Goal: Check status: Check status

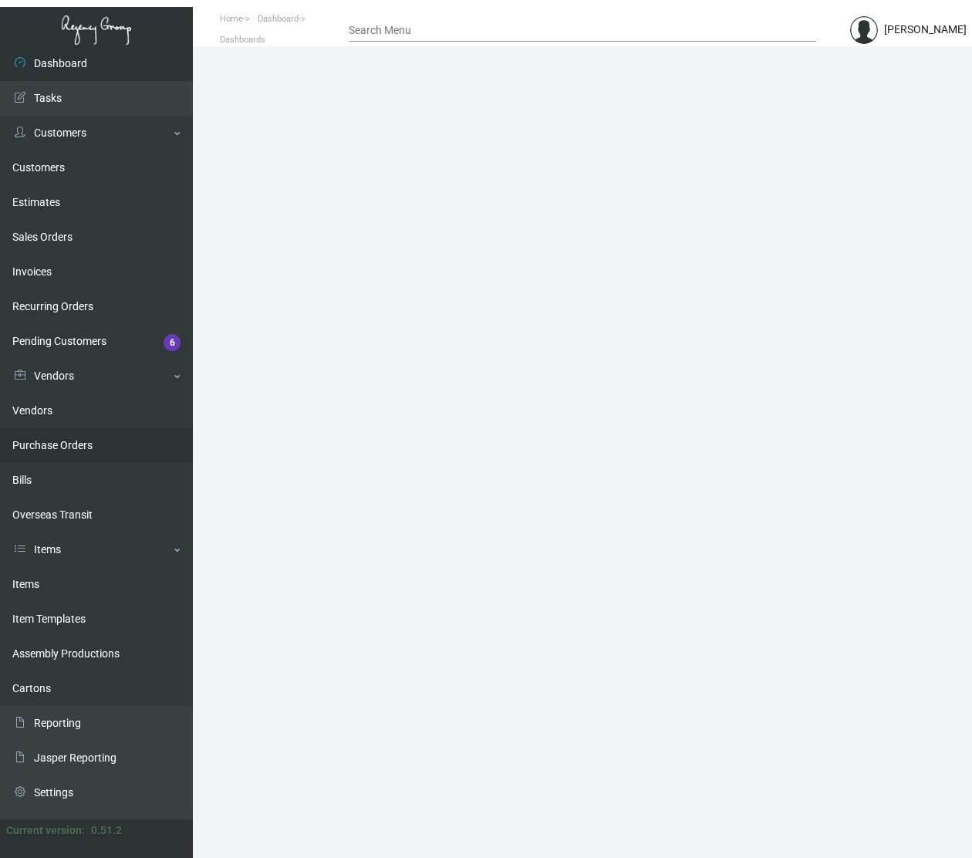
drag, startPoint x: 93, startPoint y: 428, endPoint x: 40, endPoint y: 438, distance: 53.4
click at [93, 428] on link "Purchase Orders" at bounding box center [96, 445] width 193 height 35
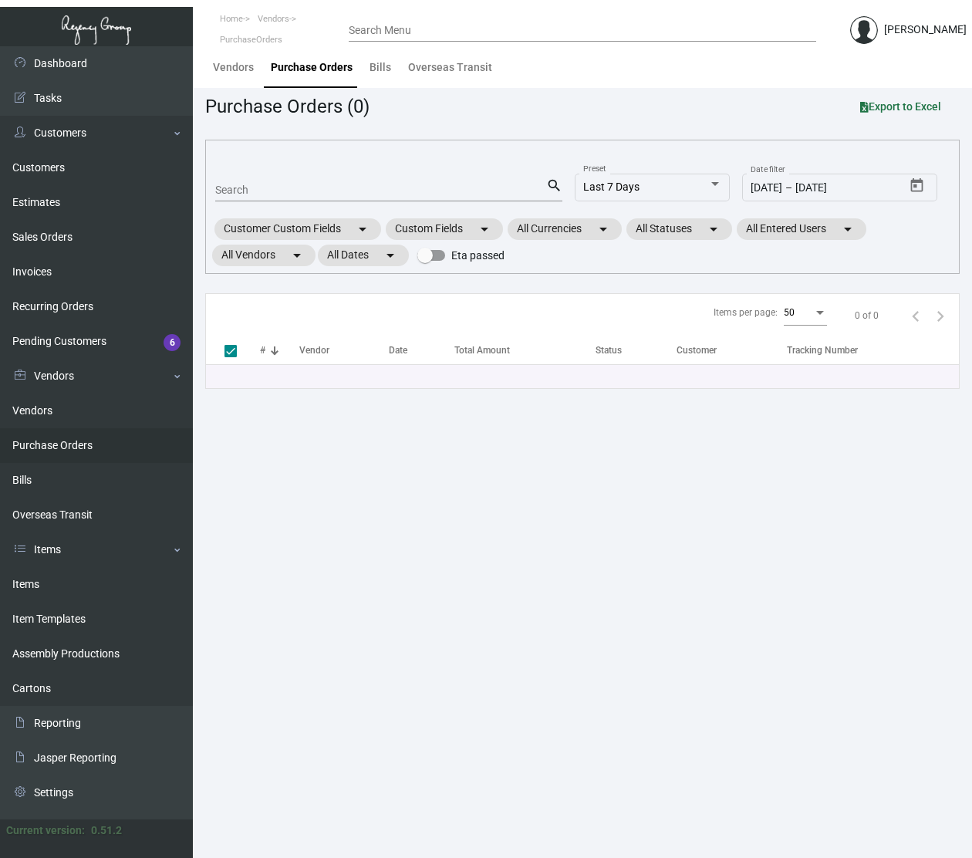
click at [405, 196] on input "Search" at bounding box center [380, 190] width 331 height 12
click at [74, 589] on link "Items" at bounding box center [96, 584] width 193 height 35
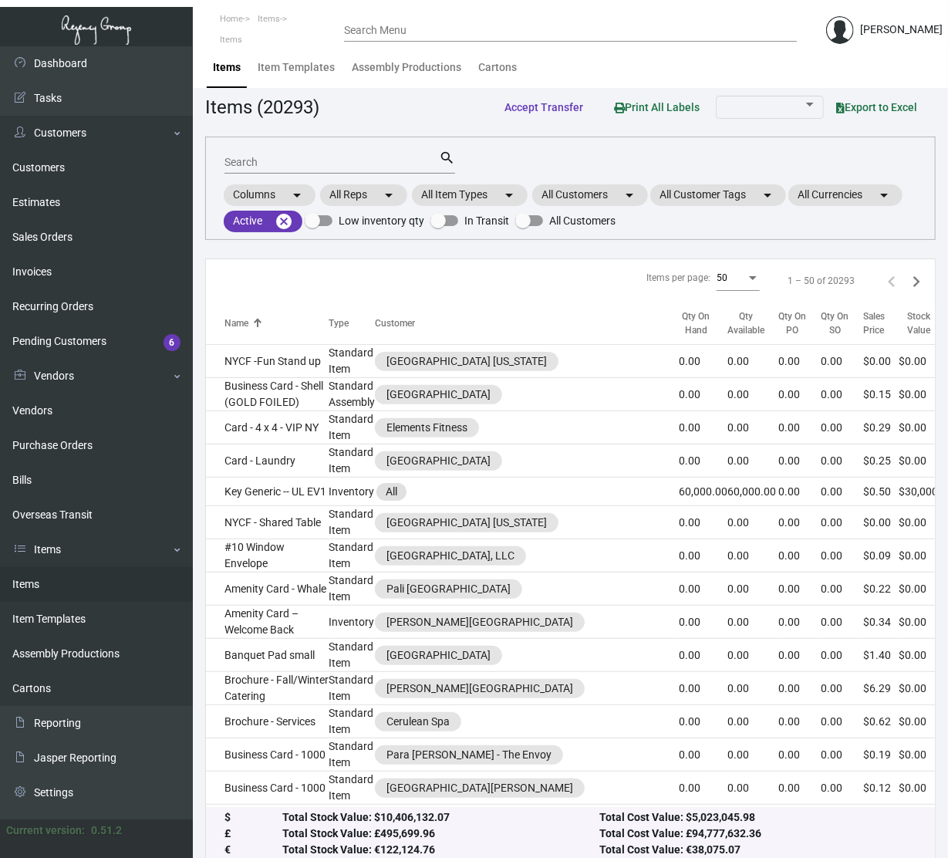
click at [308, 157] on input "Search" at bounding box center [331, 163] width 214 height 12
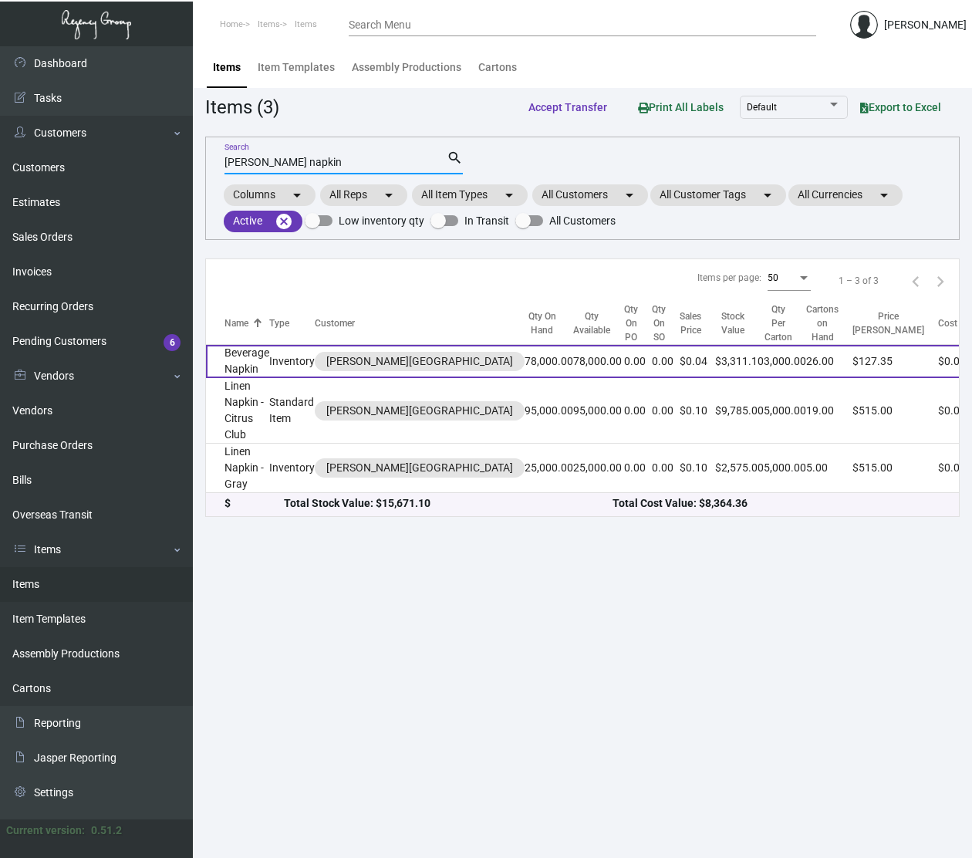
type input "[PERSON_NAME] napkin"
click at [245, 366] on td "Beverage Napkin" at bounding box center [237, 361] width 63 height 33
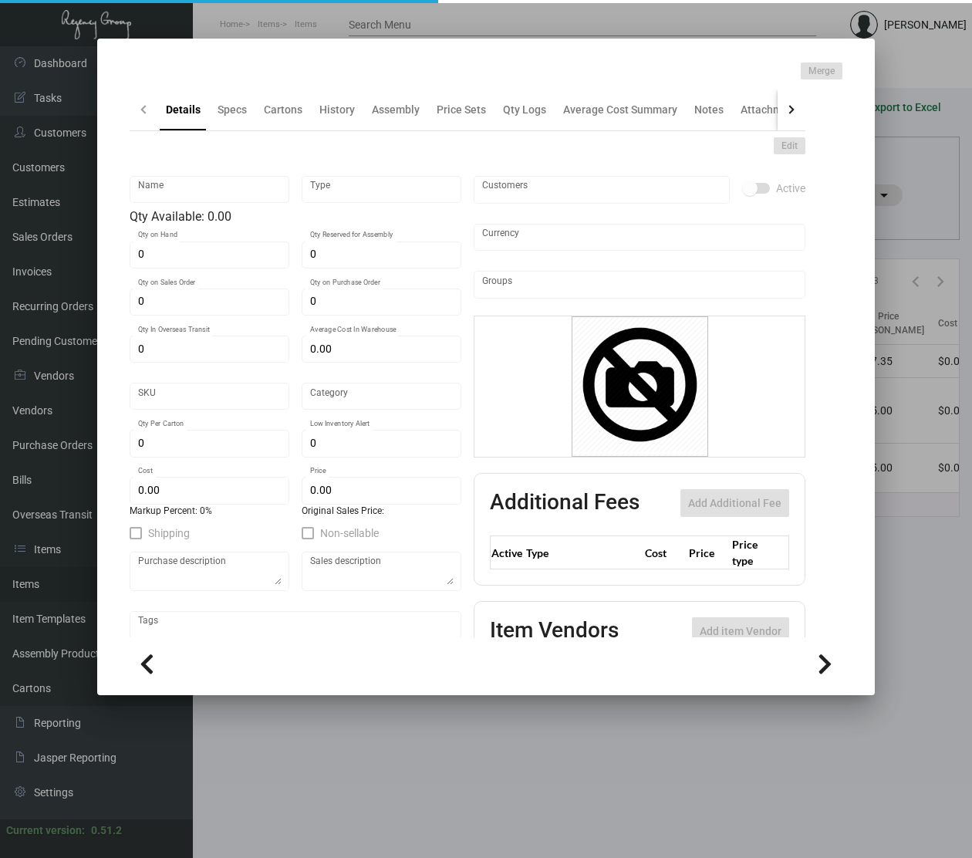
type input "Beverage Napkin"
type input "Inventory"
type input "78,000"
type input "$ 0.01851"
type input "1031"
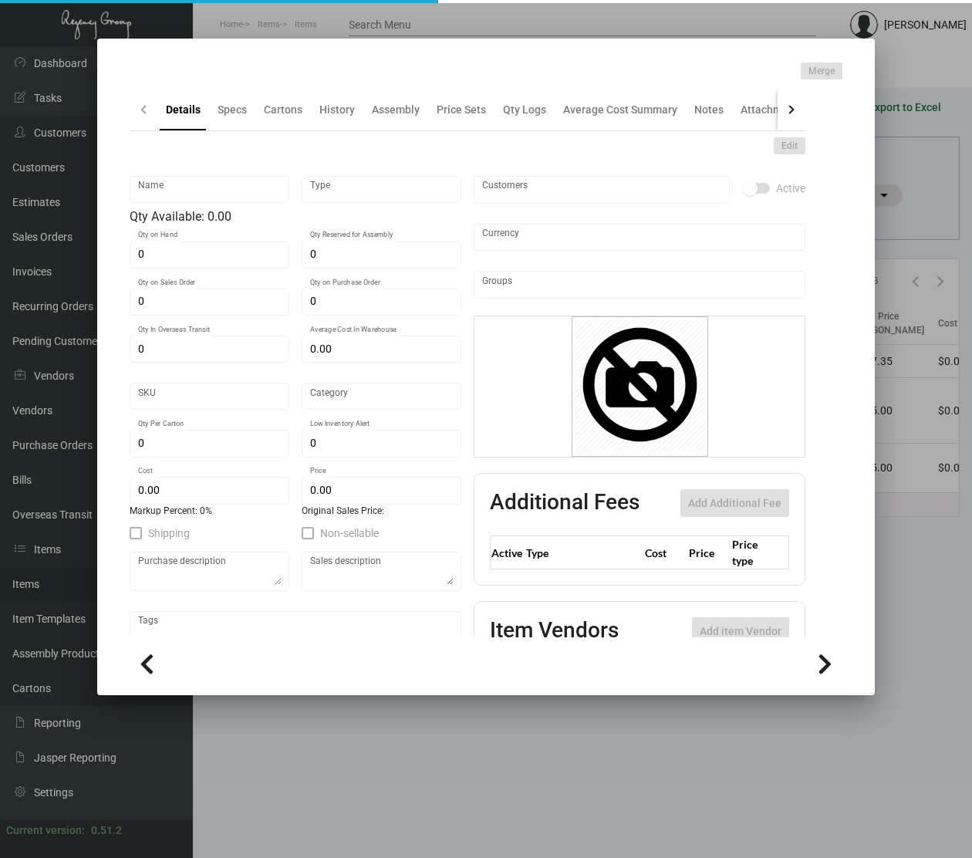
type input "Standard"
type input "3,000"
type input "12,000"
type input "$ 0.02262"
type input "$ 0.04245"
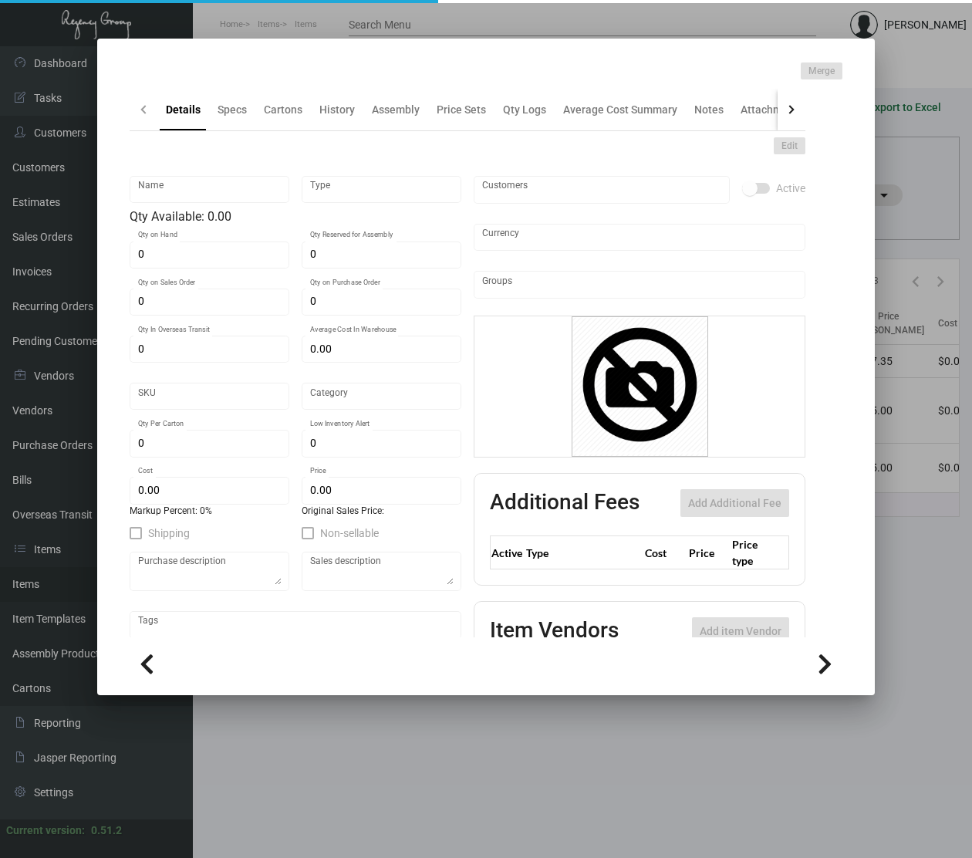
type textarea "Napkins: Size 5 x 5 folded, 2 ply white beverage napkin, printing 1 color PMS, …"
checkbox input "true"
type input "United States Dollar $"
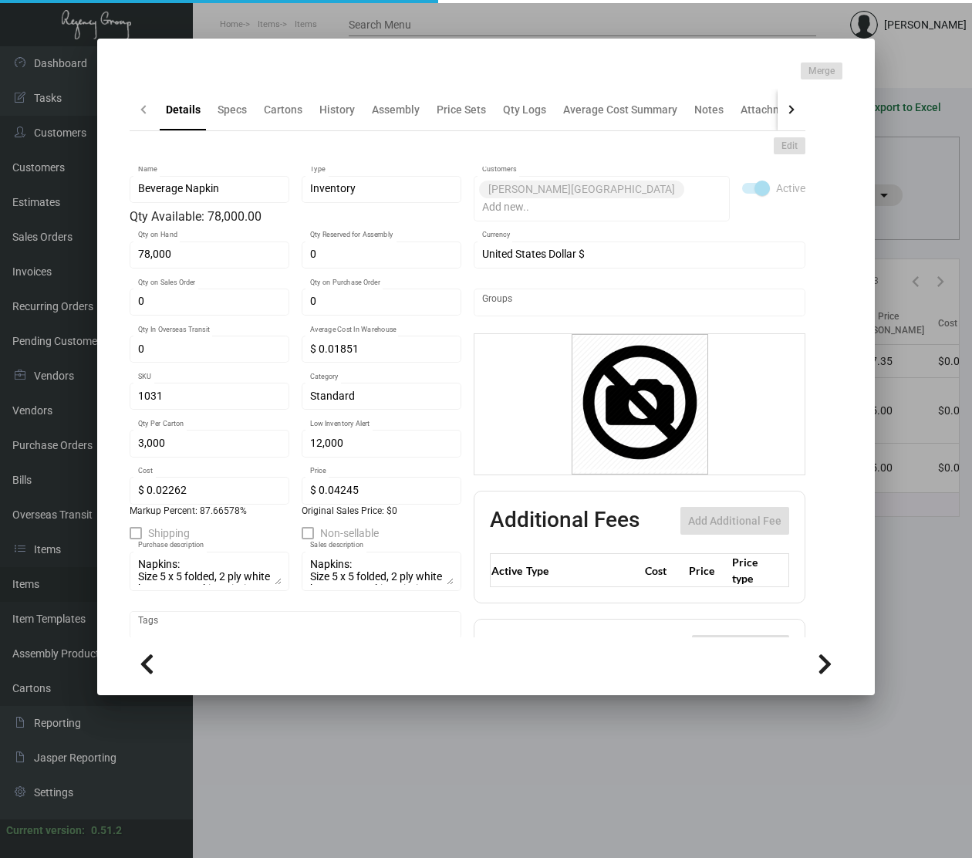
click at [321, 79] on div "Merge" at bounding box center [486, 70] width 713 height 17
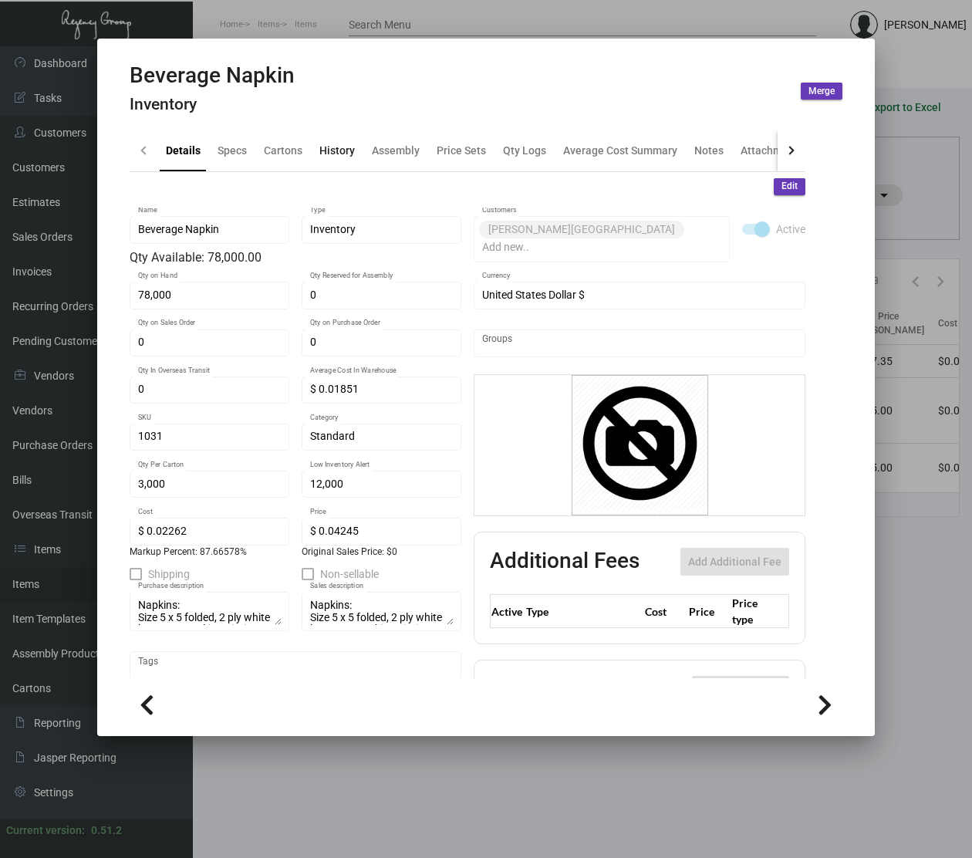
click at [328, 151] on div "History" at bounding box center [336, 150] width 35 height 16
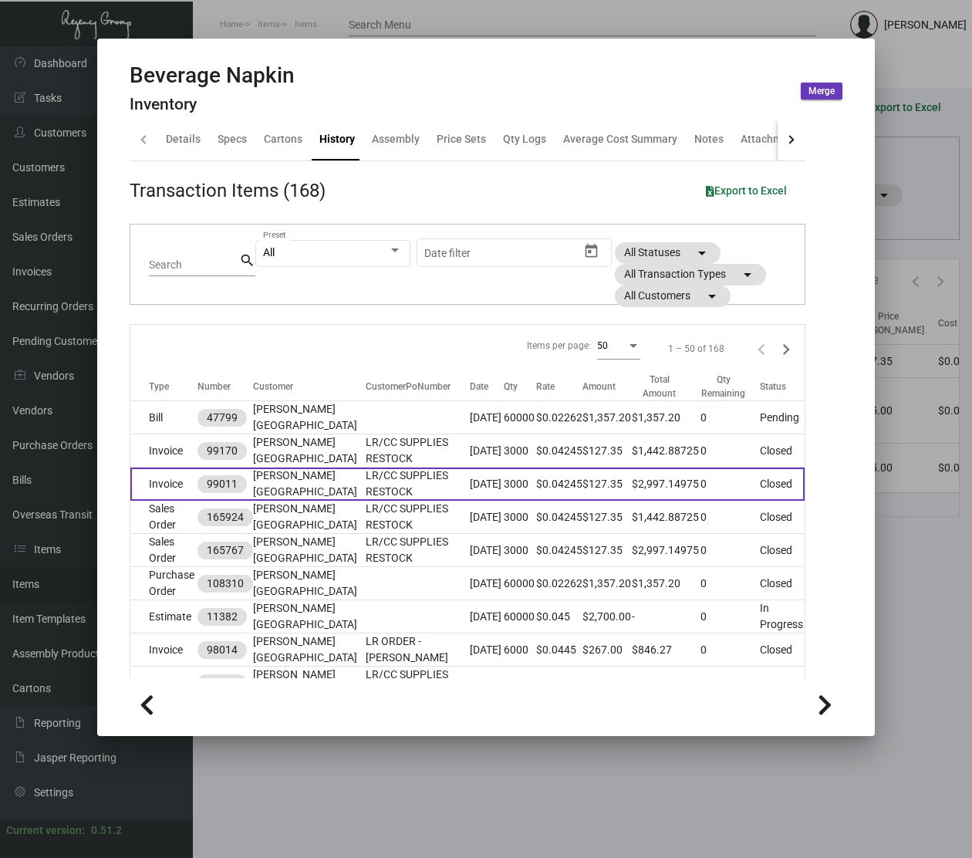
scroll to position [15, 0]
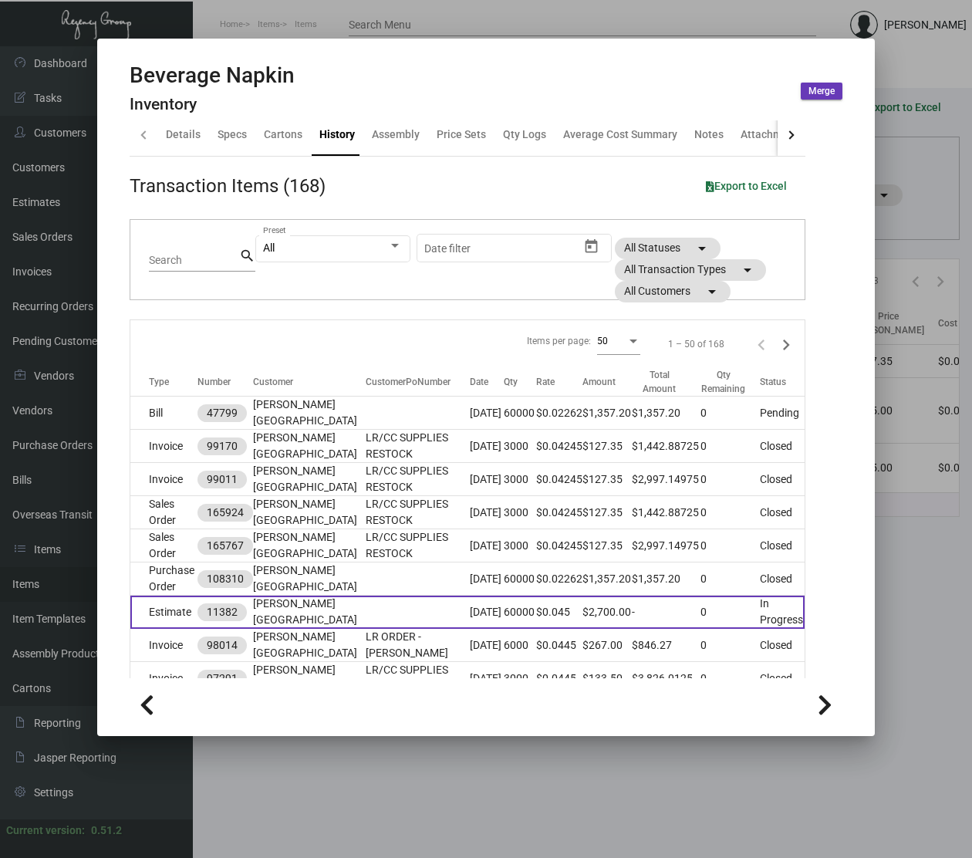
click at [366, 608] on td at bounding box center [418, 611] width 104 height 33
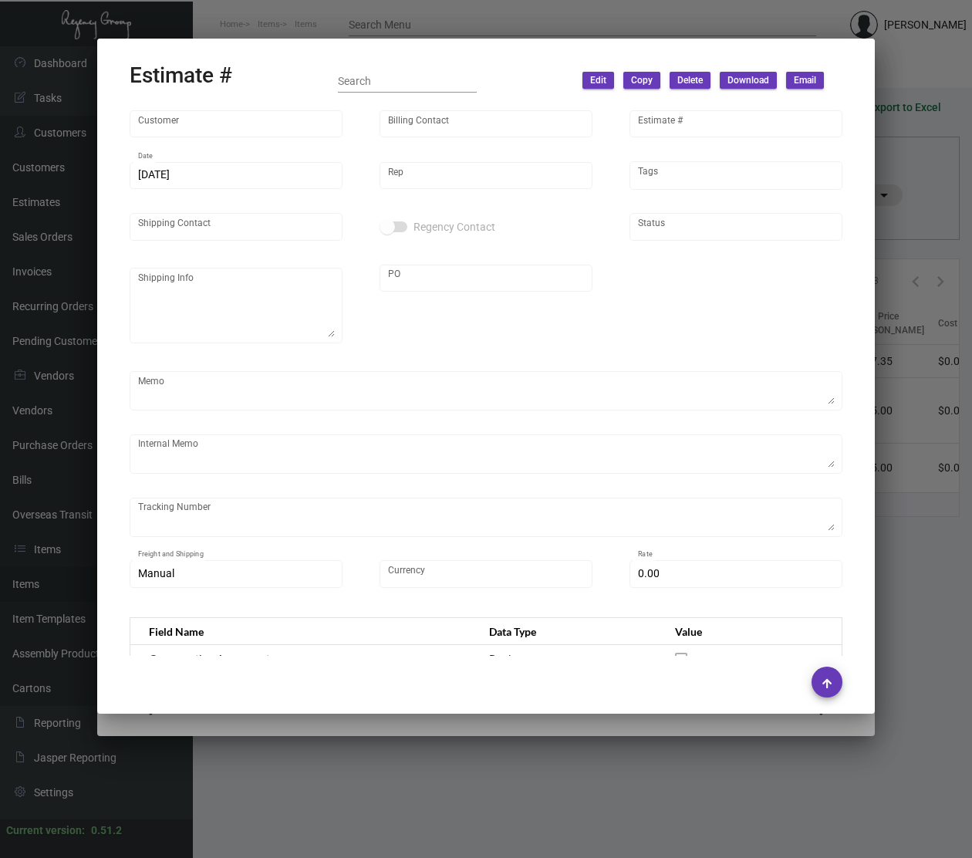
type input "[PERSON_NAME][GEOGRAPHIC_DATA]"
type input "biling dept"
type input "11382"
type input "[DATE]"
type input "[PERSON_NAME]"
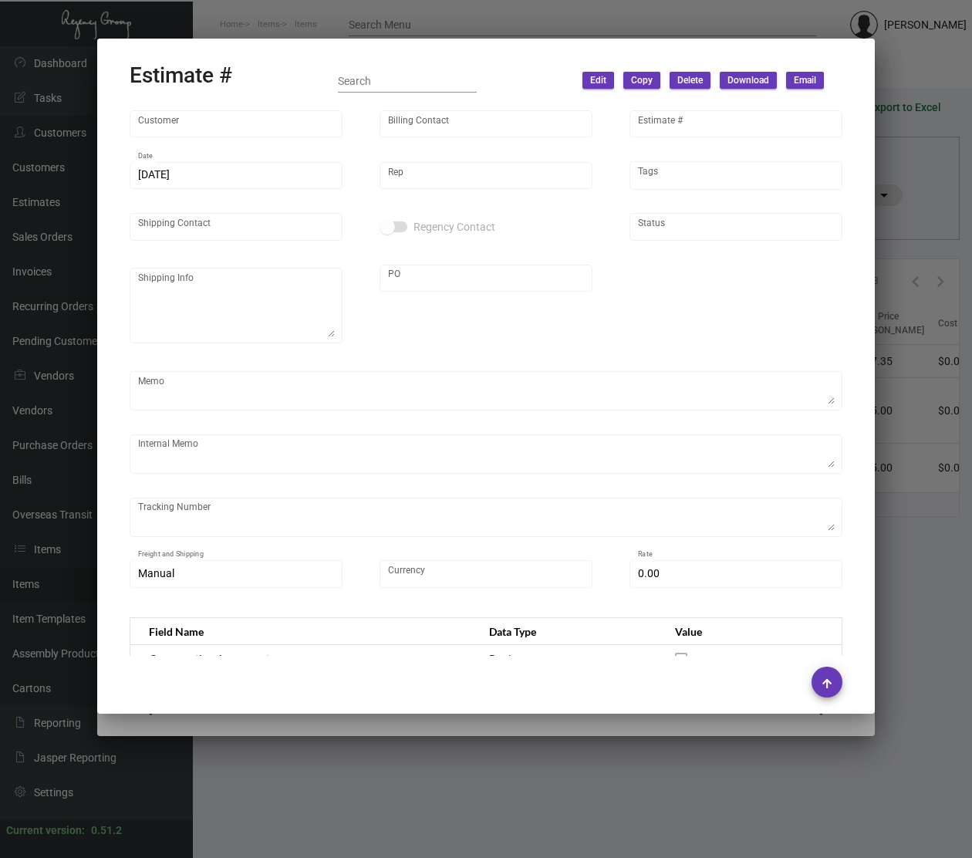
type input "[PERSON_NAME]"
type textarea "[PERSON_NAME][GEOGRAPHIC_DATA] - [PERSON_NAME] [STREET_ADDRESS]"
type input "United States Dollar $"
type input "$ 0.00"
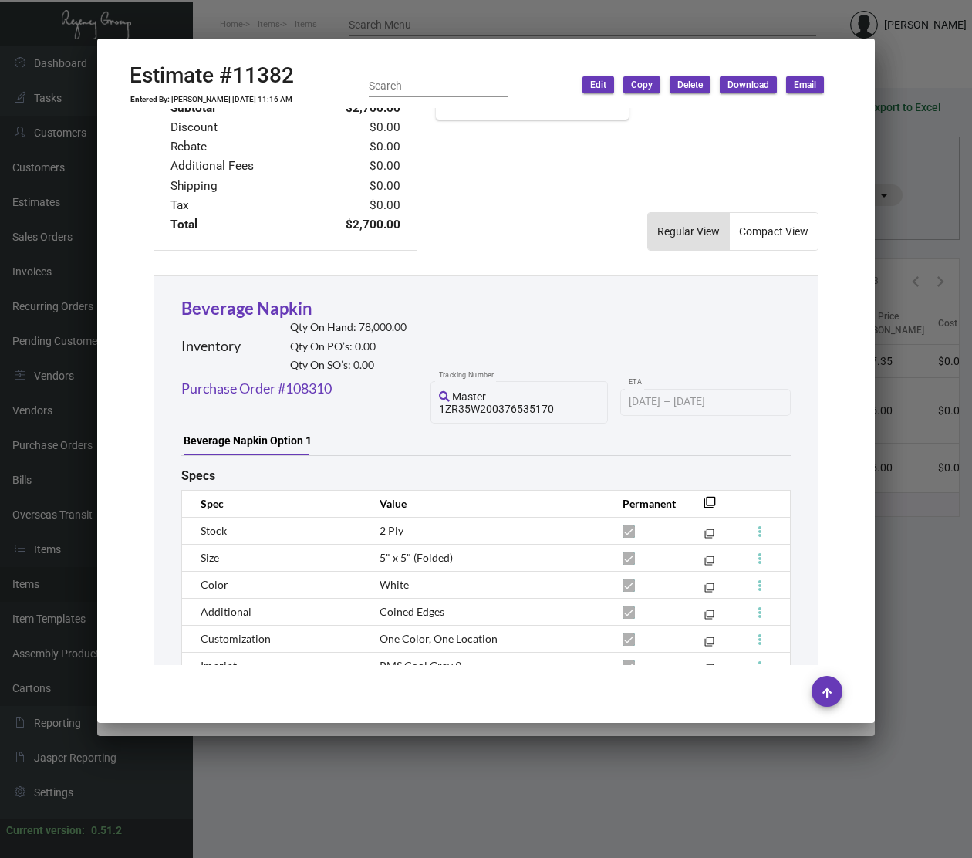
scroll to position [666, 0]
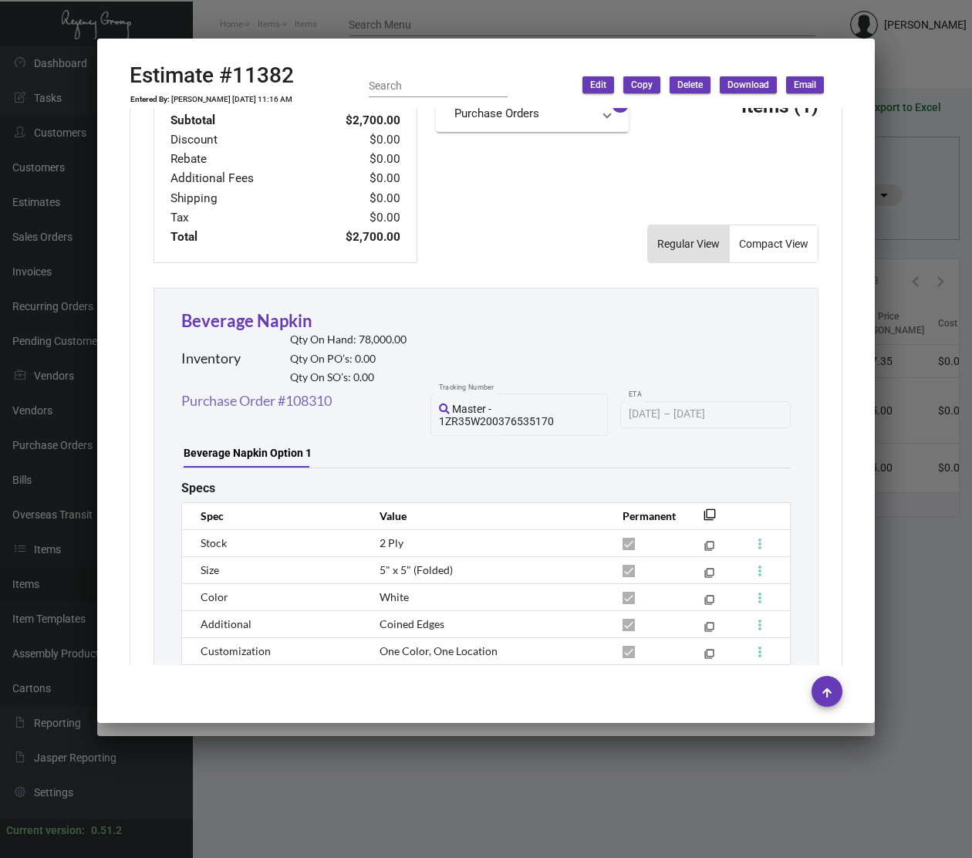
click at [278, 403] on link "Purchase Order #108310" at bounding box center [256, 400] width 150 height 21
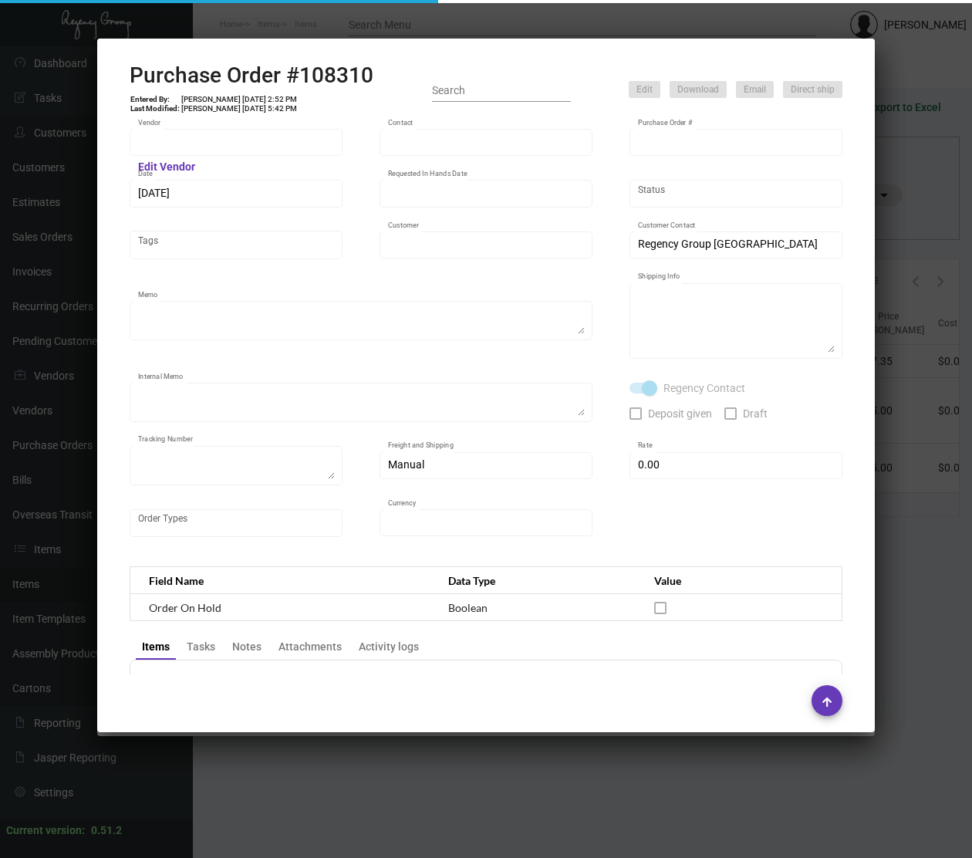
type input "Napkins Only"
type input "[PERSON_NAME]"
type input "108310"
type input "[DATE]"
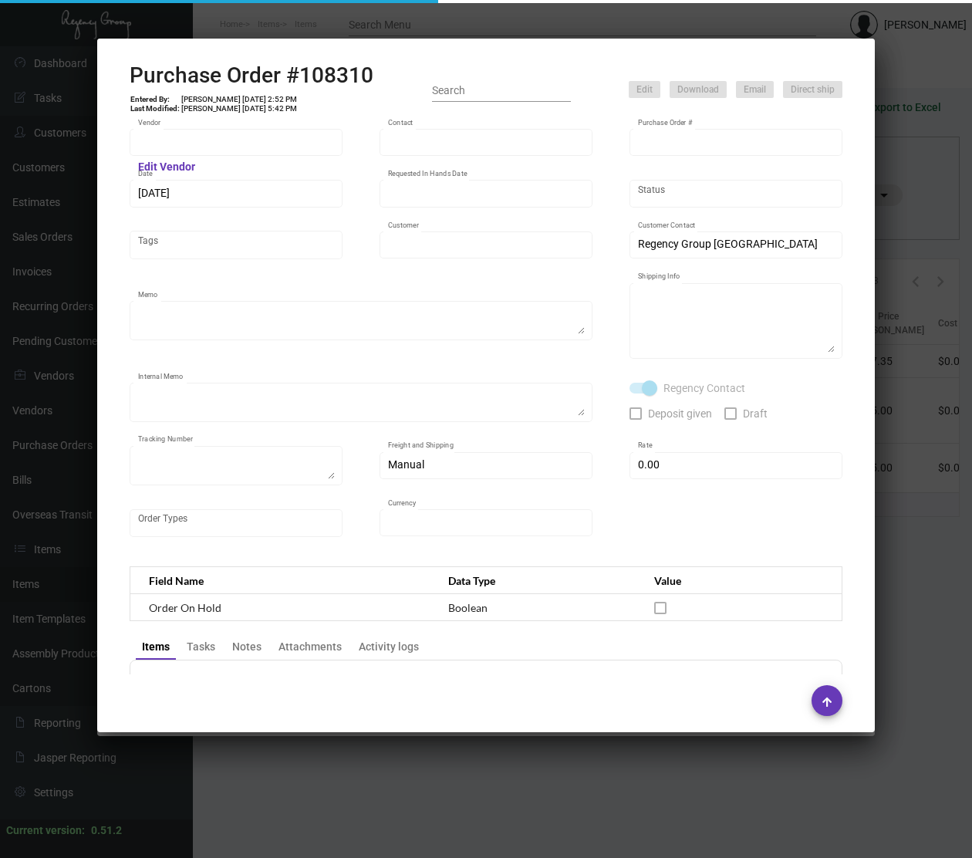
type input "[PERSON_NAME][GEOGRAPHIC_DATA]"
type textarea "Quote - 23028 / Reorder - Purchase Order #106276 / Please reach out to Manny fo…"
type textarea "Regency Group NJ - [PERSON_NAME] [STREET_ADDRESS]"
type textarea "20 cases - Label provided to vendor to ship to NJ Warehouse. UPS Ground Cost $1…"
checkbox input "true"
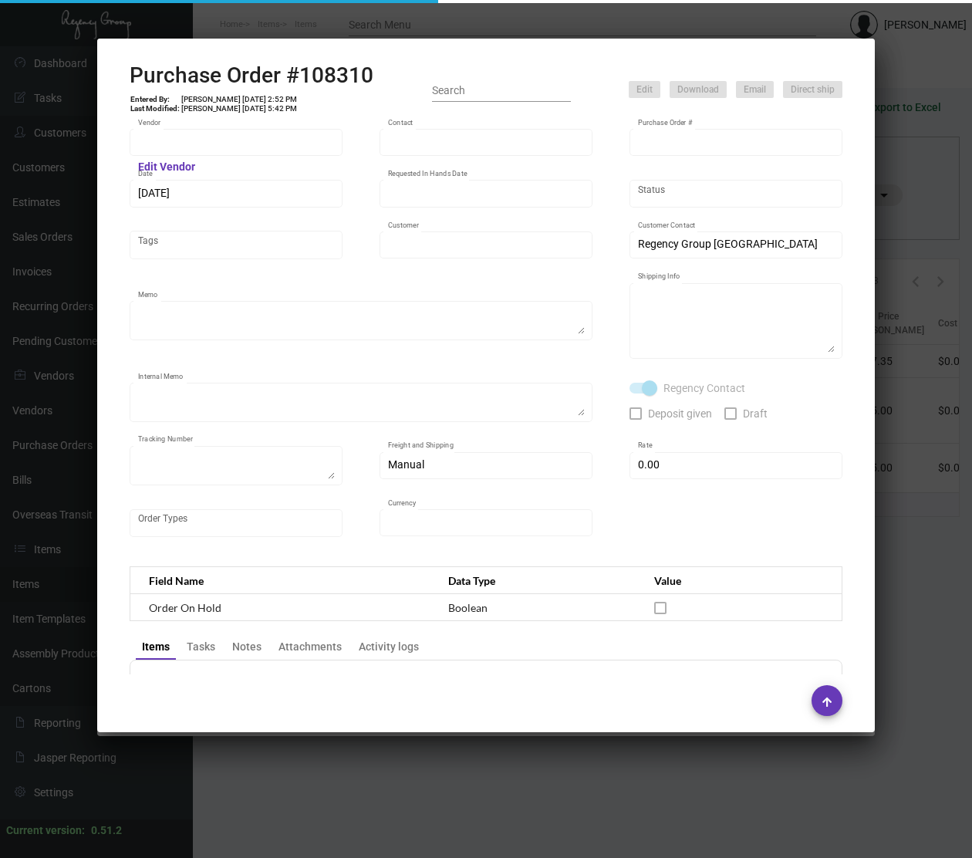
type textarea "20 cases - Master - 1Z1AY2760391260309"
type input "$ 0.00"
type input "United States Dollar $"
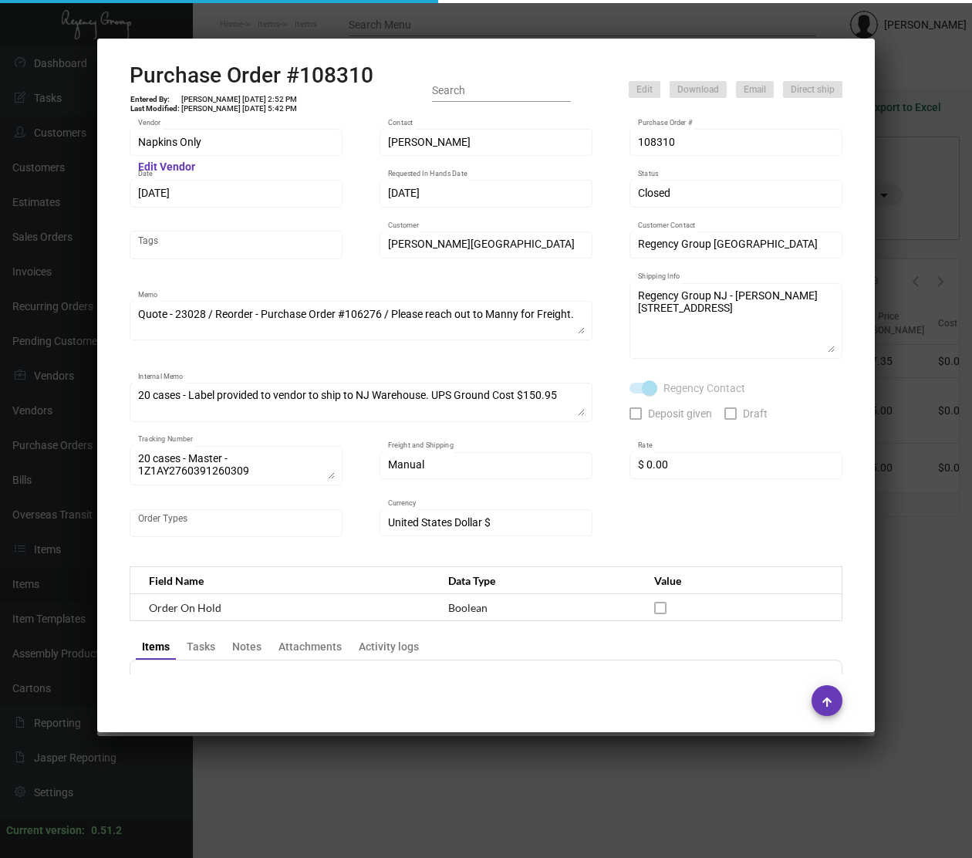
scroll to position [759, 0]
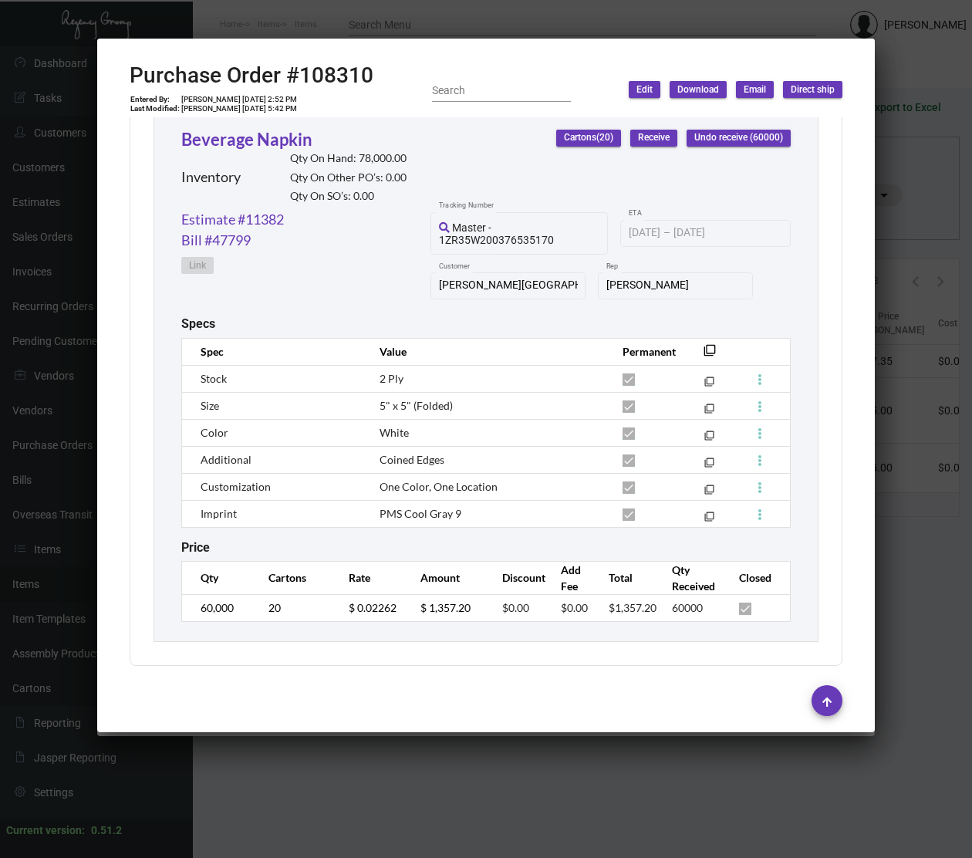
click at [296, 819] on div at bounding box center [486, 429] width 972 height 858
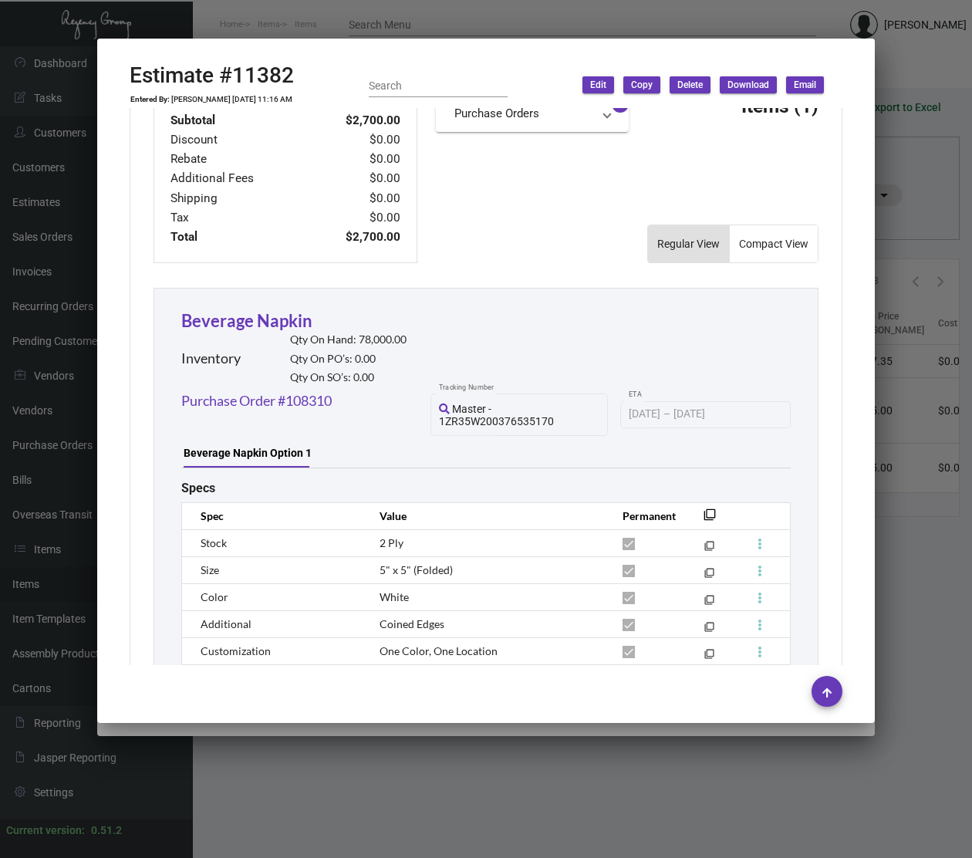
click at [239, 833] on div at bounding box center [486, 429] width 972 height 858
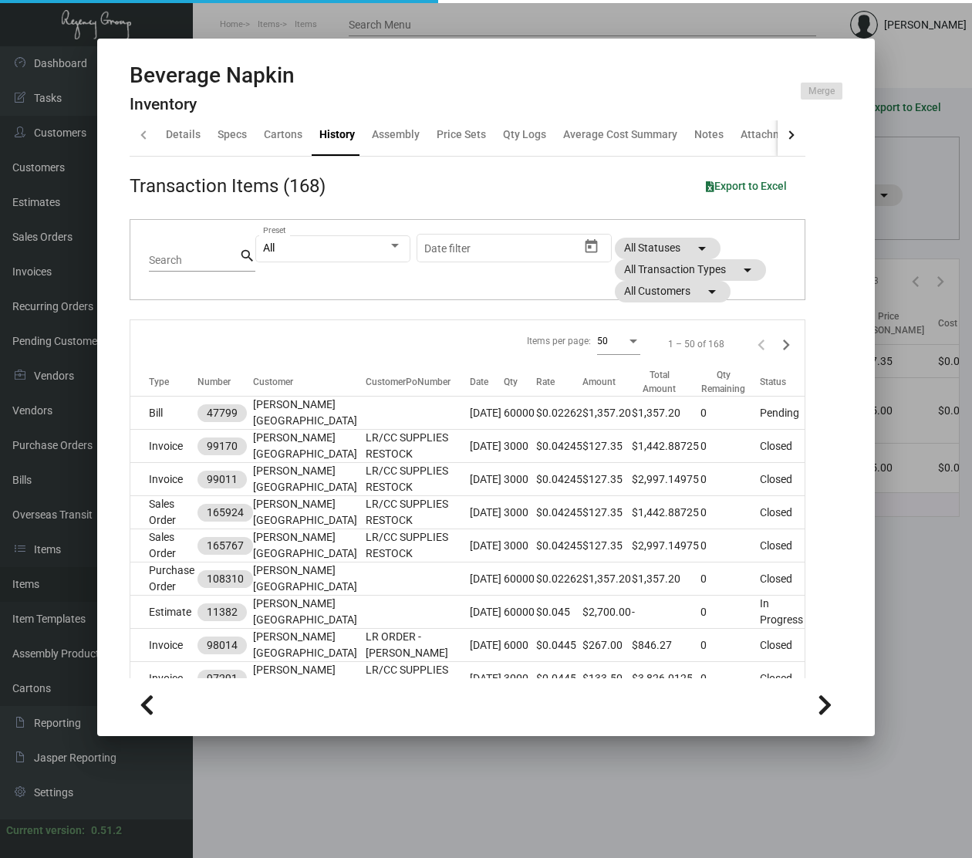
click at [321, 832] on div at bounding box center [486, 429] width 972 height 858
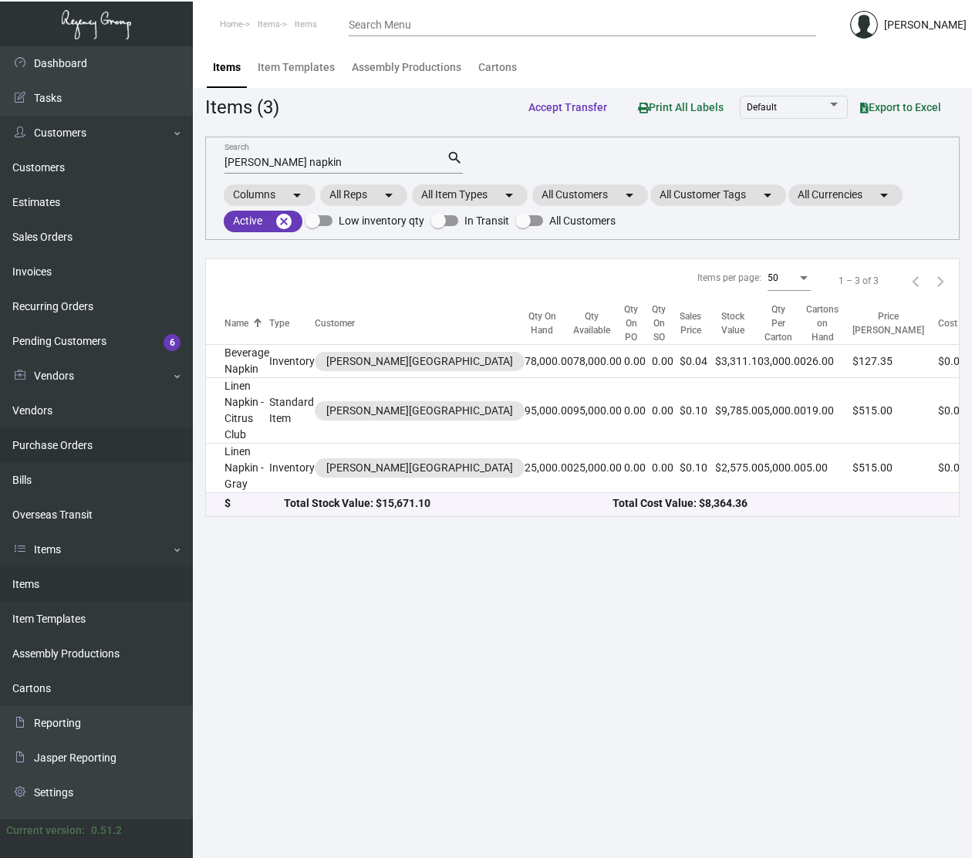
click at [72, 437] on link "Purchase Orders" at bounding box center [96, 445] width 193 height 35
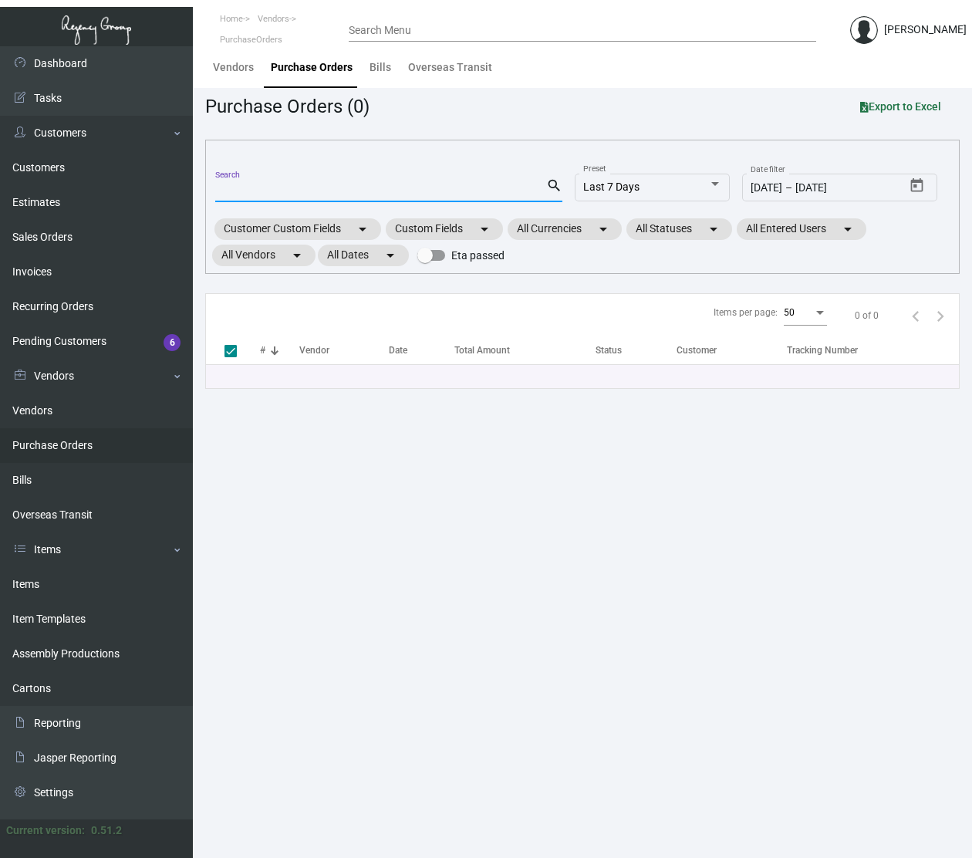
click at [281, 193] on input "Search" at bounding box center [380, 190] width 331 height 12
paste input "107561"
type input "107561"
checkbox input "false"
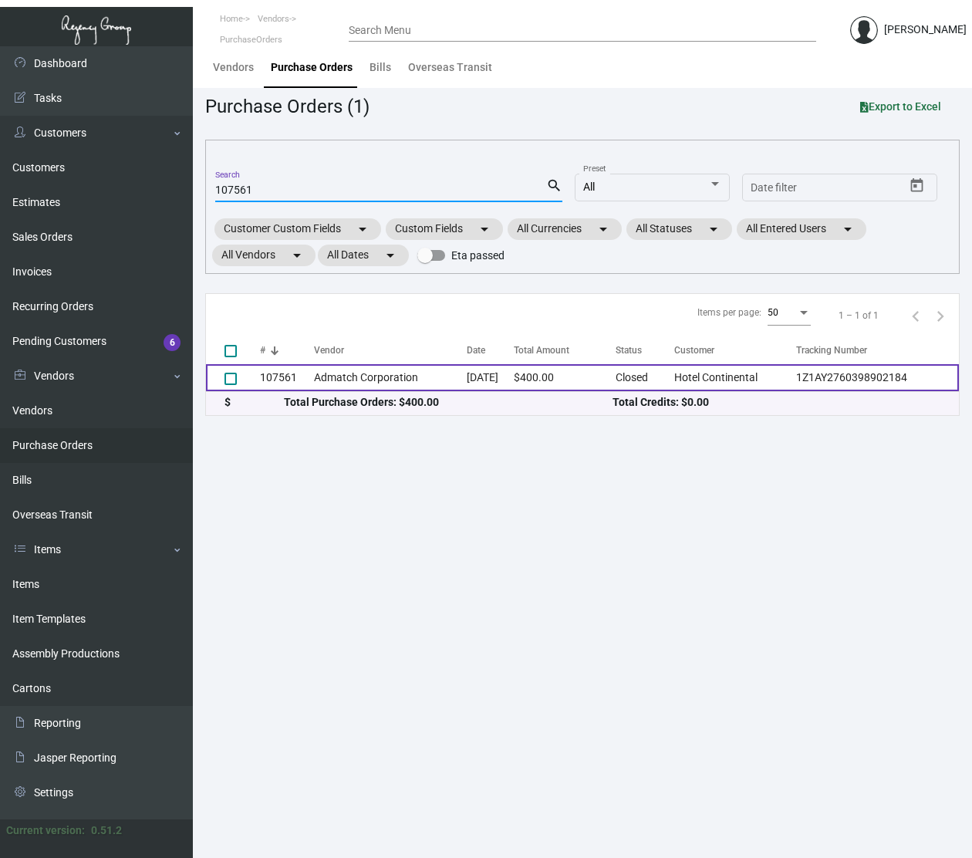
type input "107561"
click at [356, 376] on td "Admatch Corporation" at bounding box center [390, 377] width 153 height 27
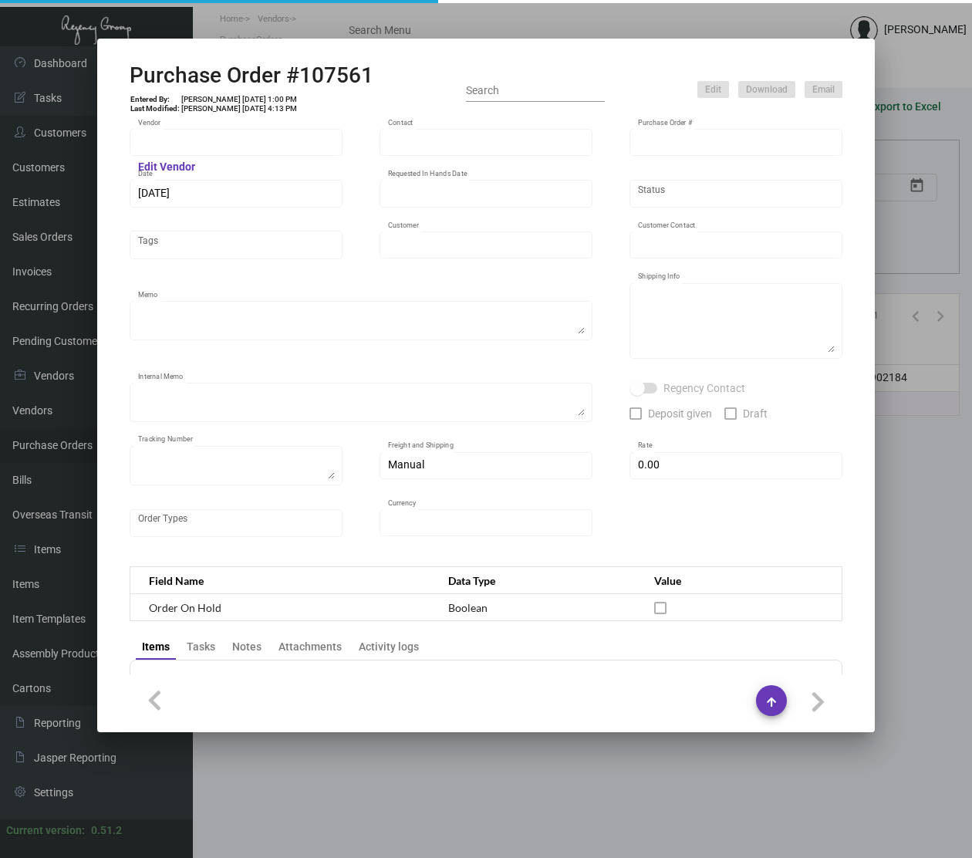
type input "Admatch Corporation"
type input "Order Entry"
type input "107561"
type input "[DATE]"
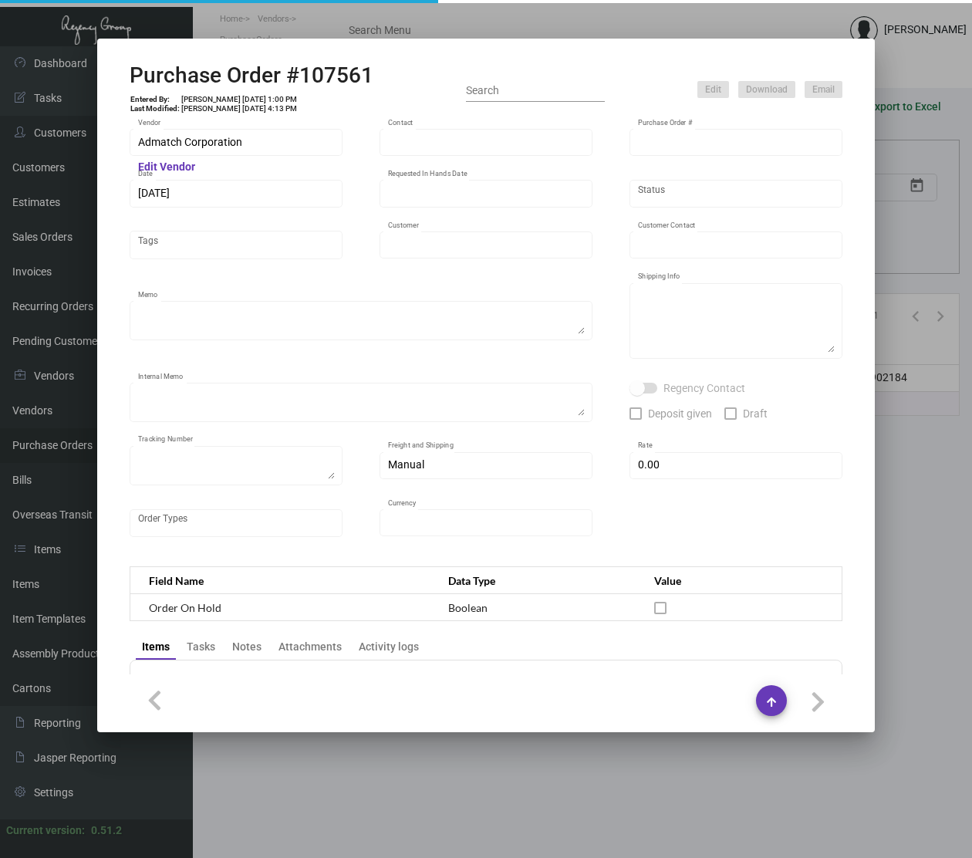
type input "Hotel Continental"
type input "[PERSON_NAME]"
type textarea "When ready to ship, contact: [EMAIL_ADDRESS][DOMAIN_NAME] for all shipments UPS…"
type textarea "Hotel Continental - [PERSON_NAME] Sales Manager [STREET_ADDRESS][PERSON_NAME]"
type textarea "Label provided to vendor to ship to hotel. UPS Ground Cost $10.43."
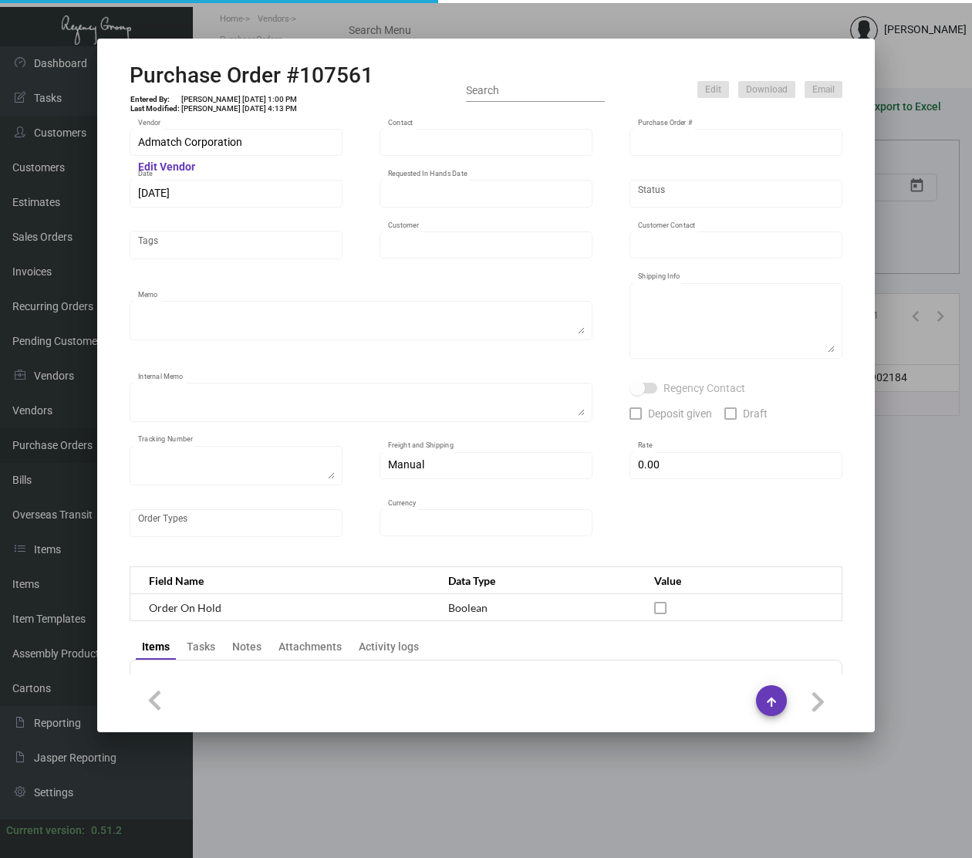
type textarea "1Z1AY2760398902184"
type input "$ 0.00"
type input "United States Dollar $"
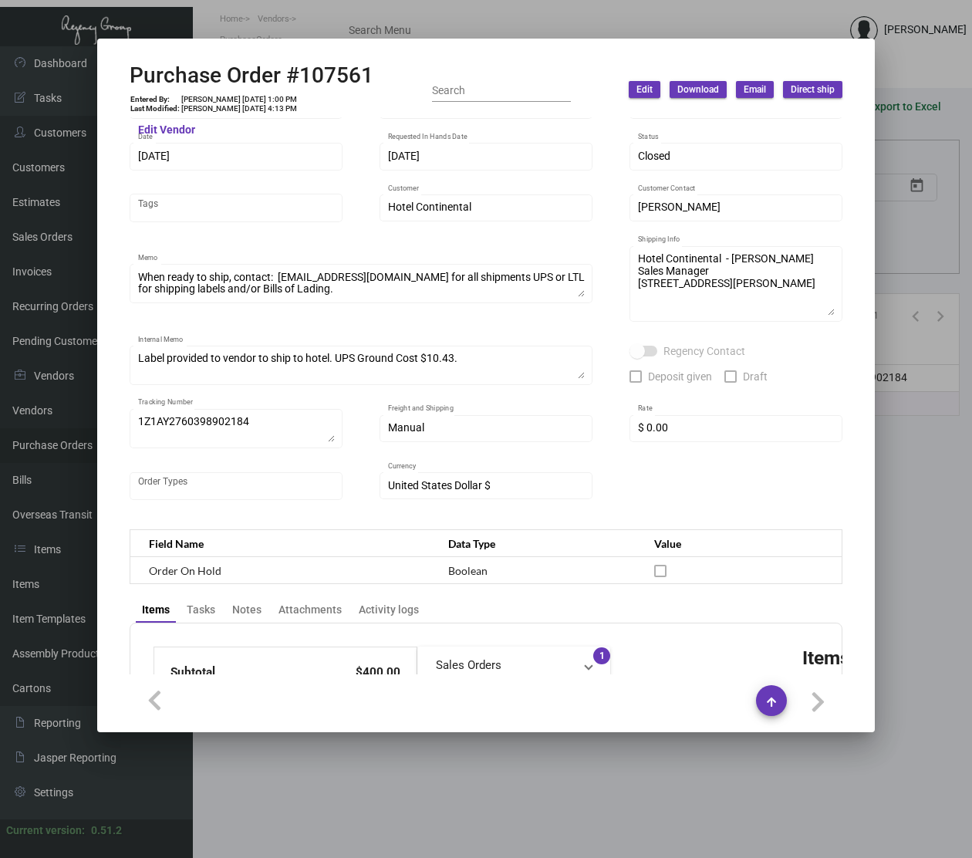
scroll to position [35, 0]
click at [319, 217] on div "Admatch Corporation Vendor Edit Vendor Order Entry Contact 107561 Purchase Orde…" at bounding box center [486, 305] width 713 height 428
click at [371, 800] on div at bounding box center [486, 429] width 972 height 858
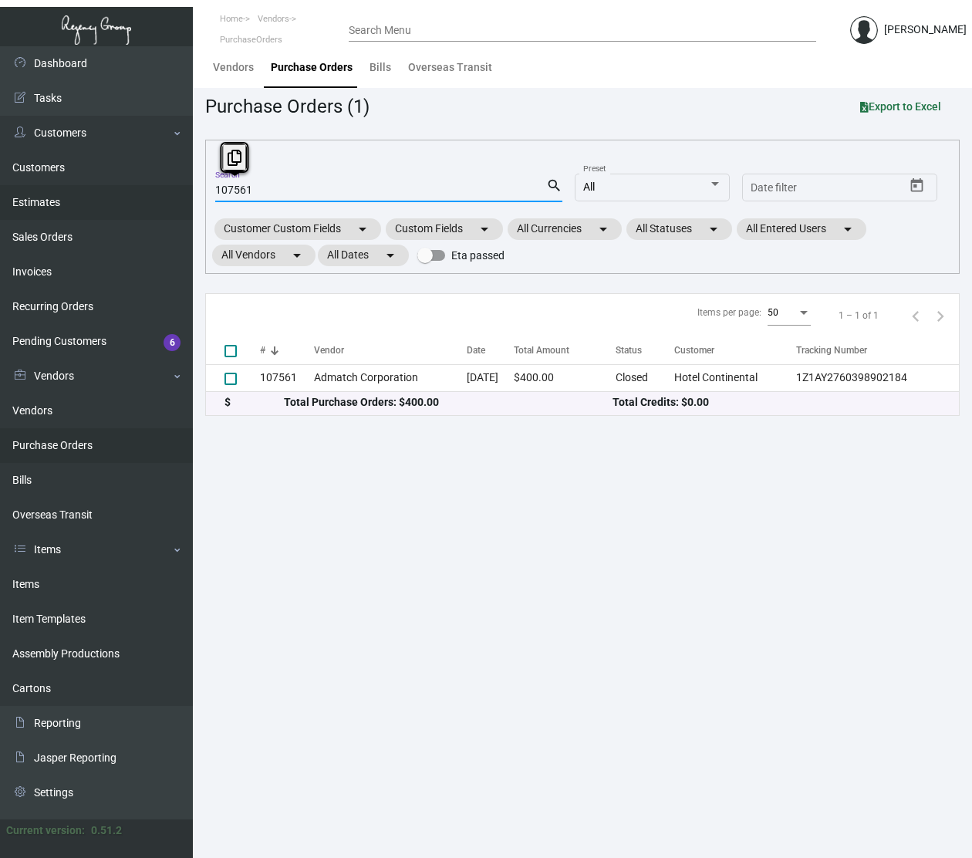
drag, startPoint x: 331, startPoint y: 197, endPoint x: 40, endPoint y: 208, distance: 291.0
click at [40, 208] on div "Dashboard Dashboard Tasks Customers Customers Estimates Sales Orders Invoices R…" at bounding box center [486, 451] width 972 height 811
paste input "Hotel Continental"
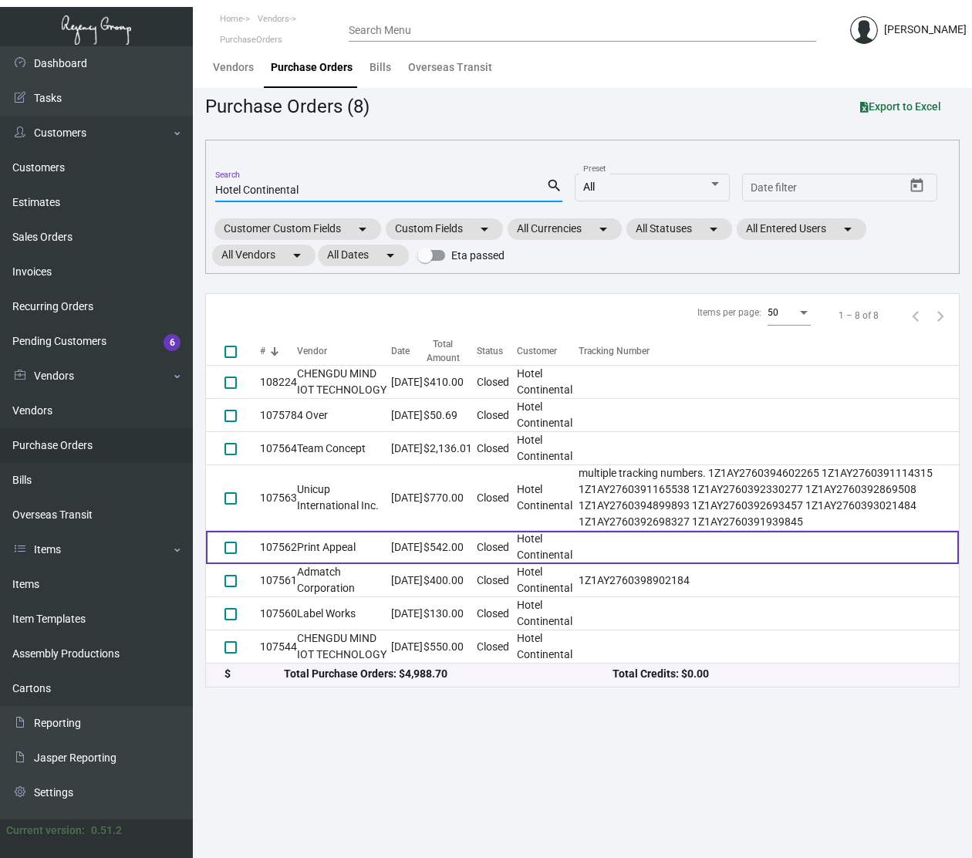
type input "Hotel Continental"
click at [341, 551] on td "Print Appeal" at bounding box center [344, 547] width 94 height 33
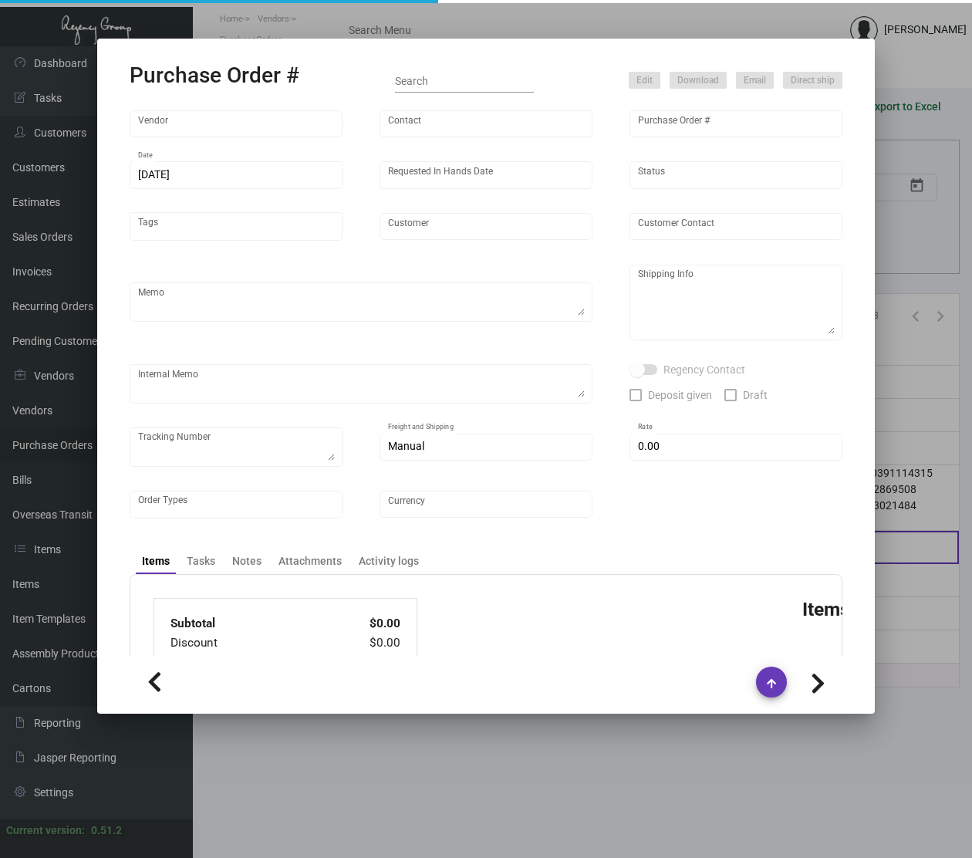
type input "Print Appeal"
type input "[PERSON_NAME]"
type input "107562"
type input "[DATE]"
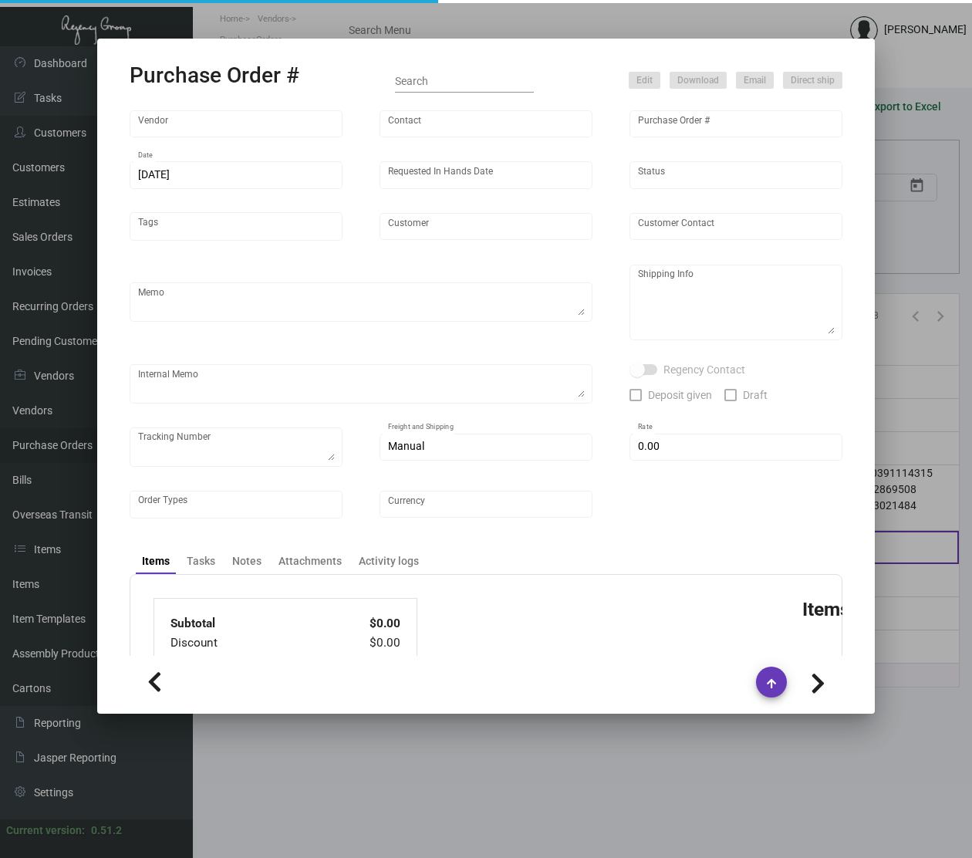
type input "Hotel Continental"
type input "[PERSON_NAME]"
type textarea "Please send proof for approval - BLIND Ship via UPS Ground Acct# 1AY276."
type textarea "BLIND Ship via UPS Ground Acct# 1AY276. Hotel Continental - [PERSON_NAME] Sales…"
type textarea "9/30 - Proofs approved 10/1 - Requested ESD."
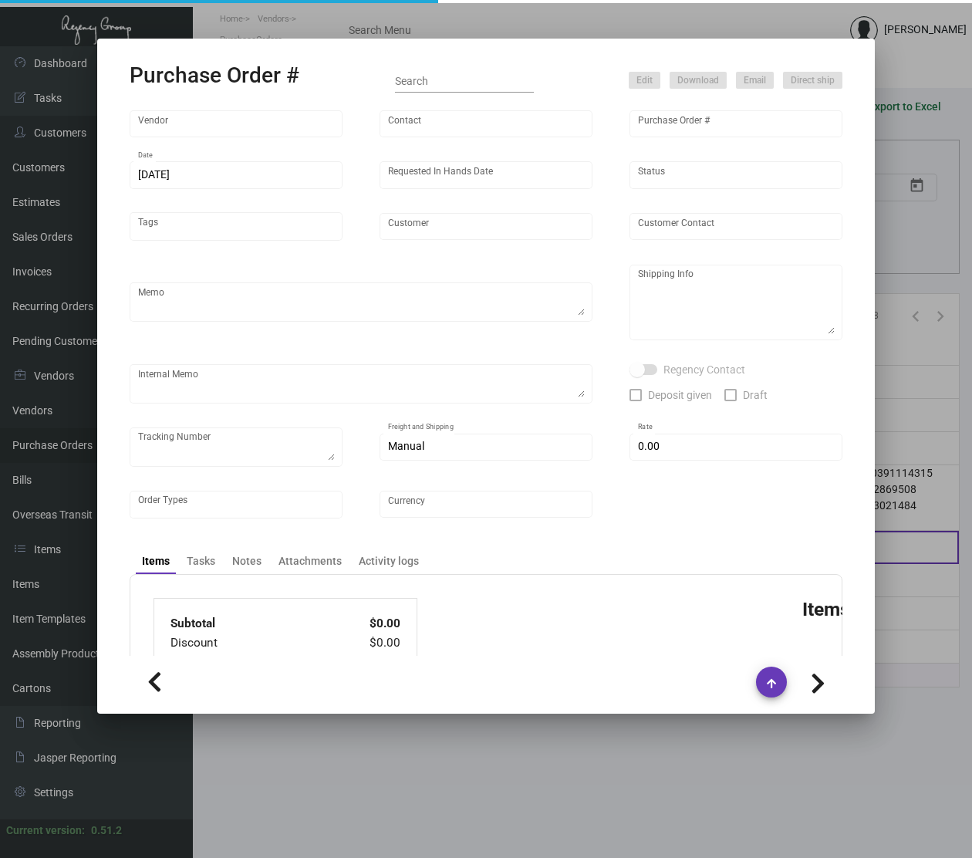
type input "$ 0.00"
type input "United States Dollar $"
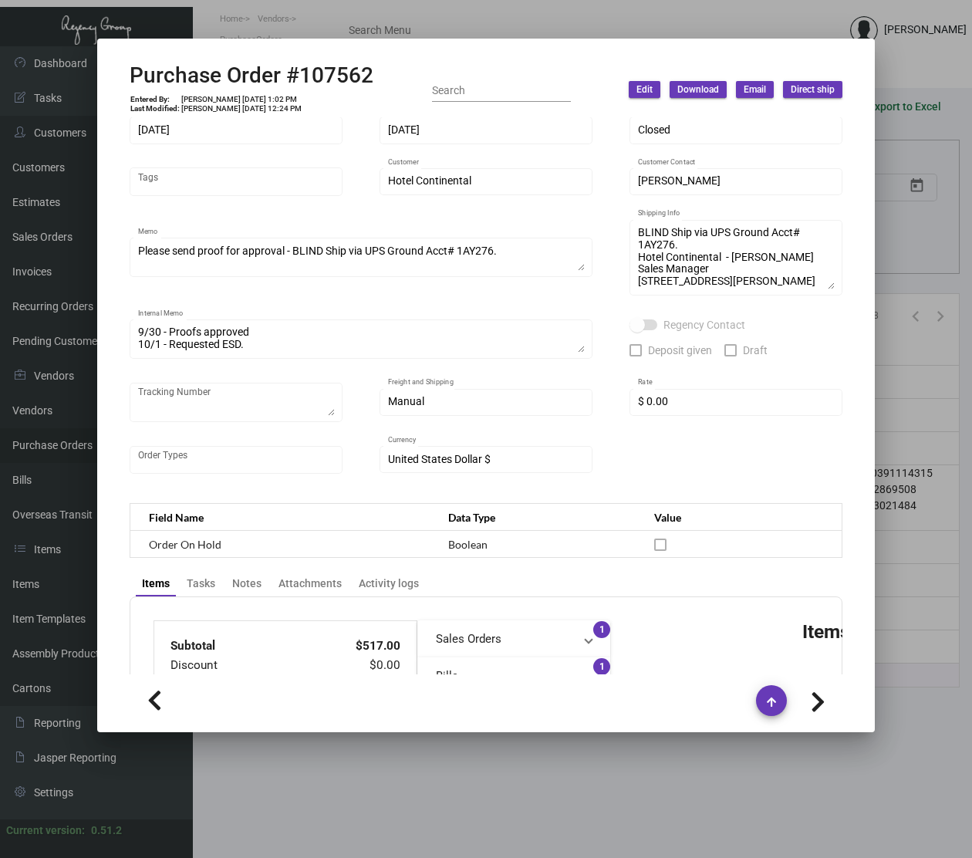
scroll to position [65, 0]
click at [308, 582] on div "Attachments" at bounding box center [309, 582] width 63 height 16
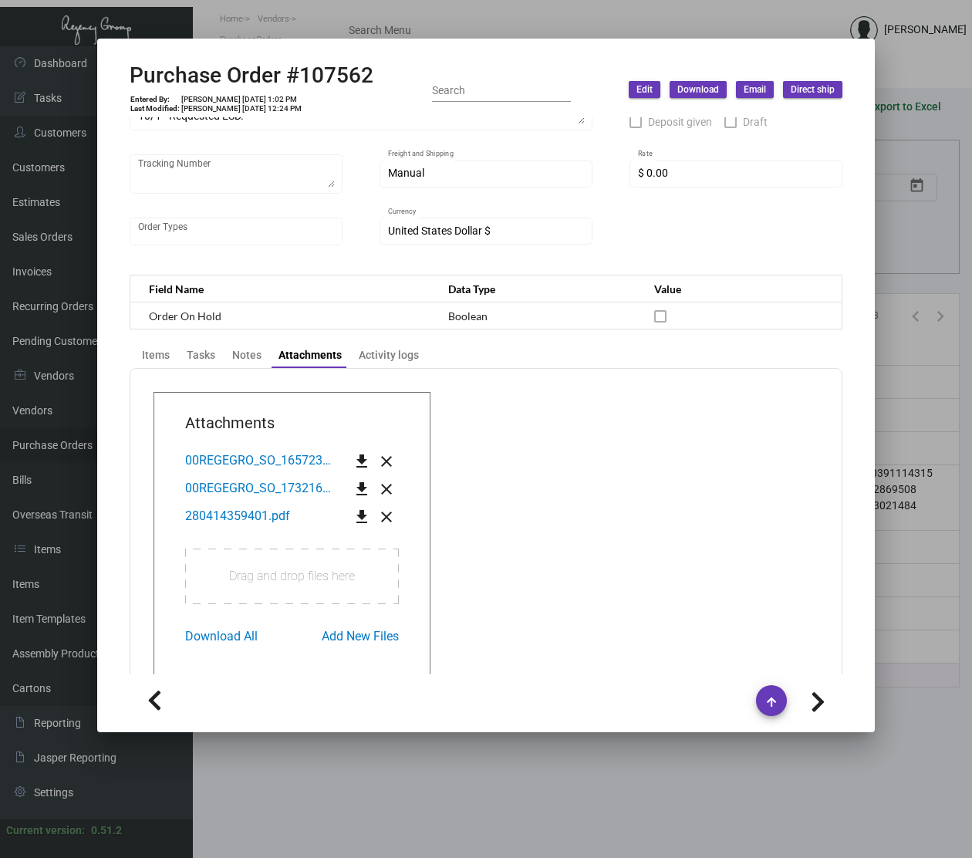
scroll to position [293, 0]
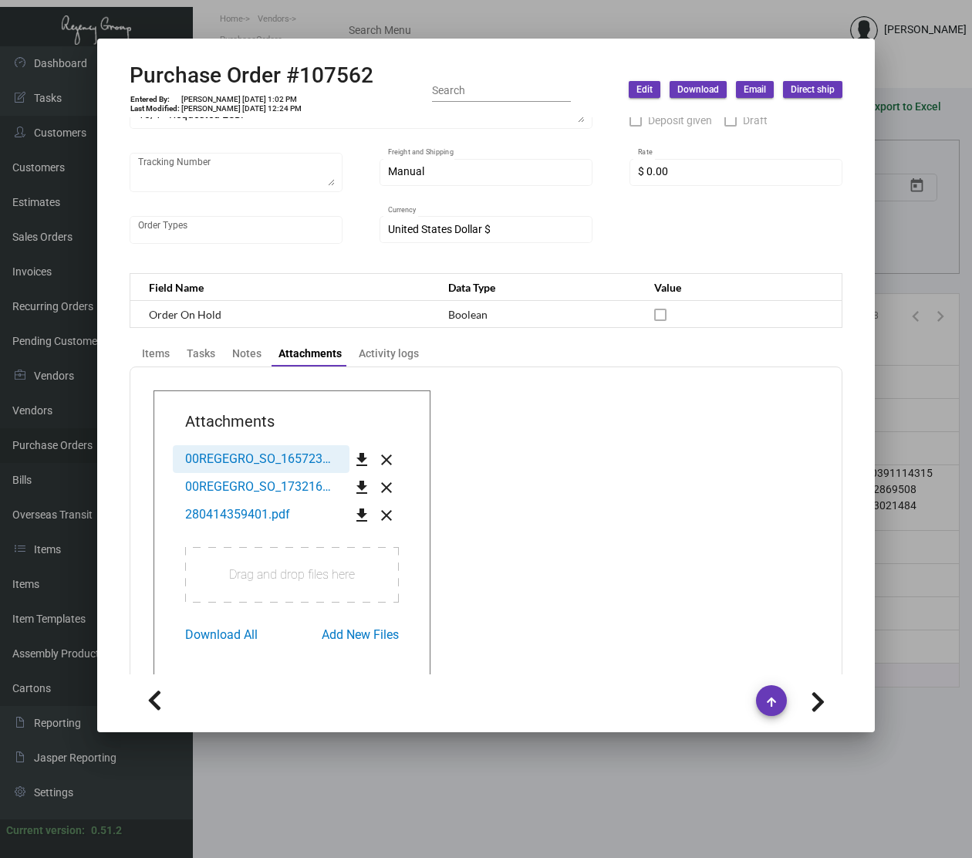
click at [287, 459] on span "00REGEGRO_SO_1657236_S_000.PDF" at bounding box center [290, 458] width 210 height 15
click at [217, 14] on div at bounding box center [486, 429] width 972 height 858
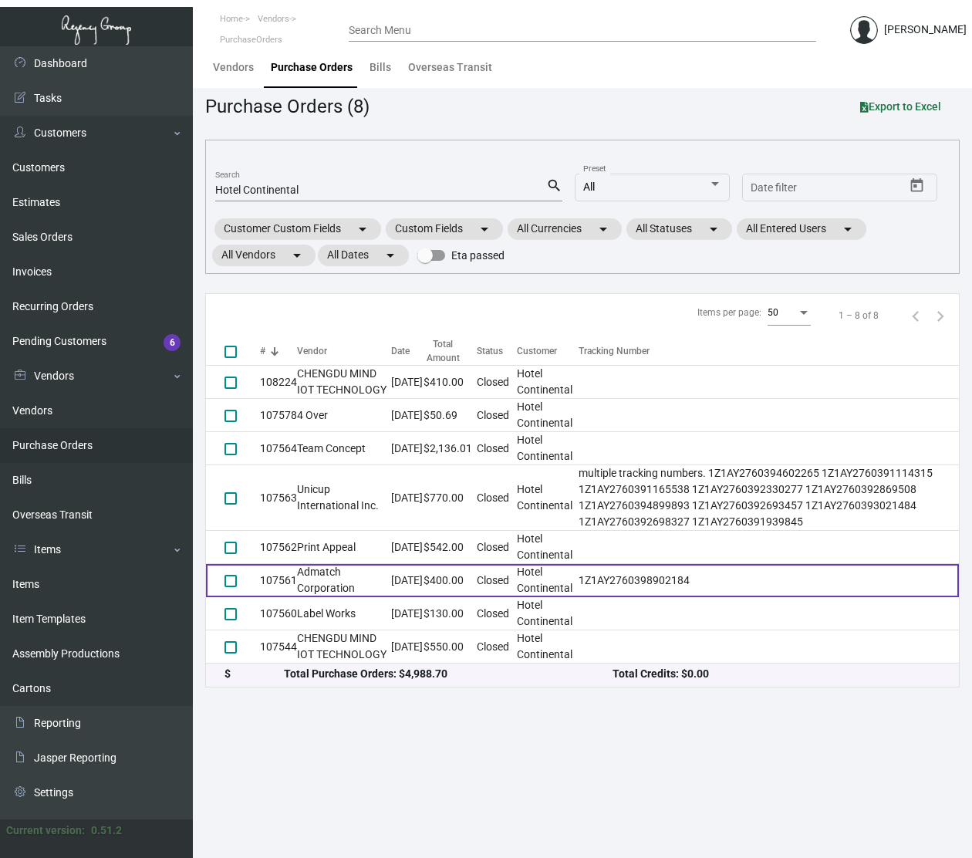
click at [329, 581] on td "Admatch Corporation" at bounding box center [344, 580] width 94 height 33
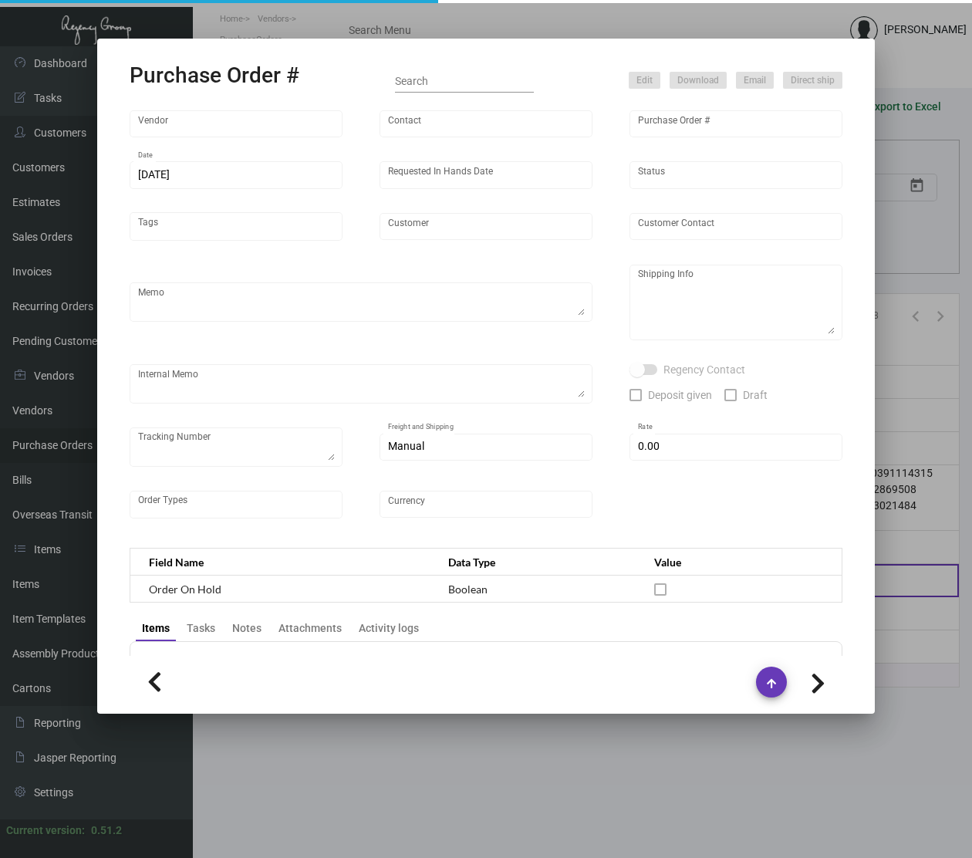
type input "Admatch Corporation"
type input "Order Entry"
type input "107561"
type input "[DATE]"
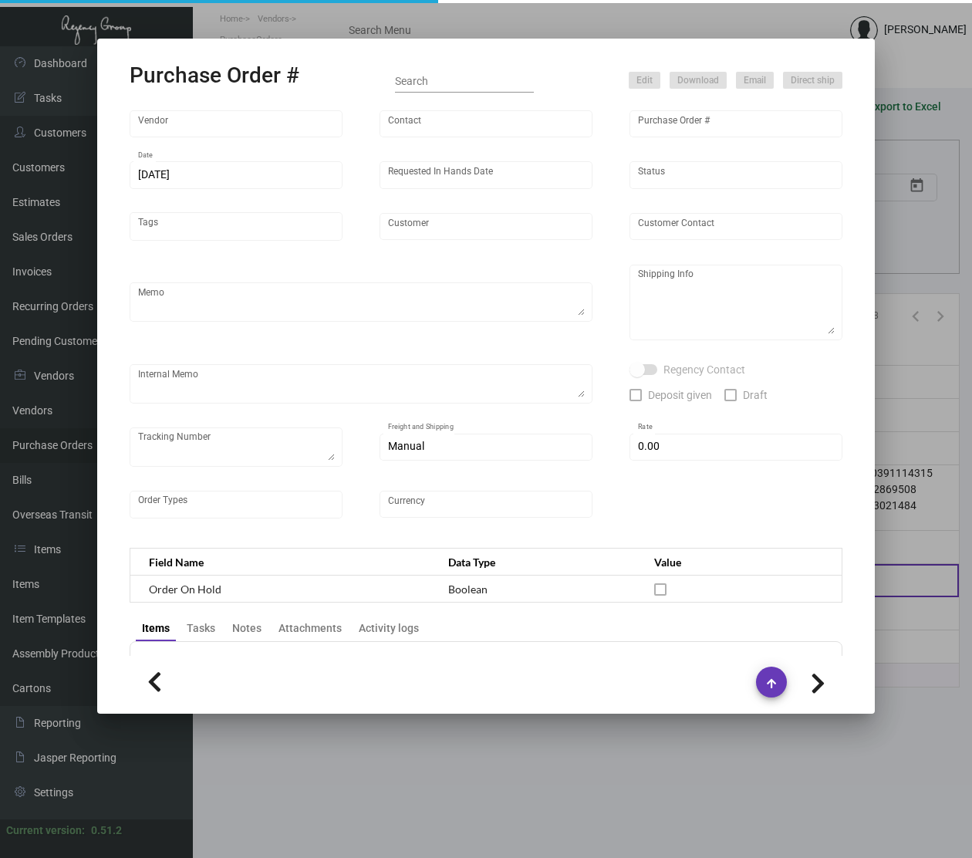
type input "Hotel Continental"
type input "[PERSON_NAME]"
type textarea "When ready to ship, contact: [EMAIL_ADDRESS][DOMAIN_NAME] for all shipments UPS…"
type textarea "Hotel Continental - [PERSON_NAME] Sales Manager [STREET_ADDRESS][PERSON_NAME]"
type textarea "Label provided to vendor to ship to hotel. UPS Ground Cost $10.43."
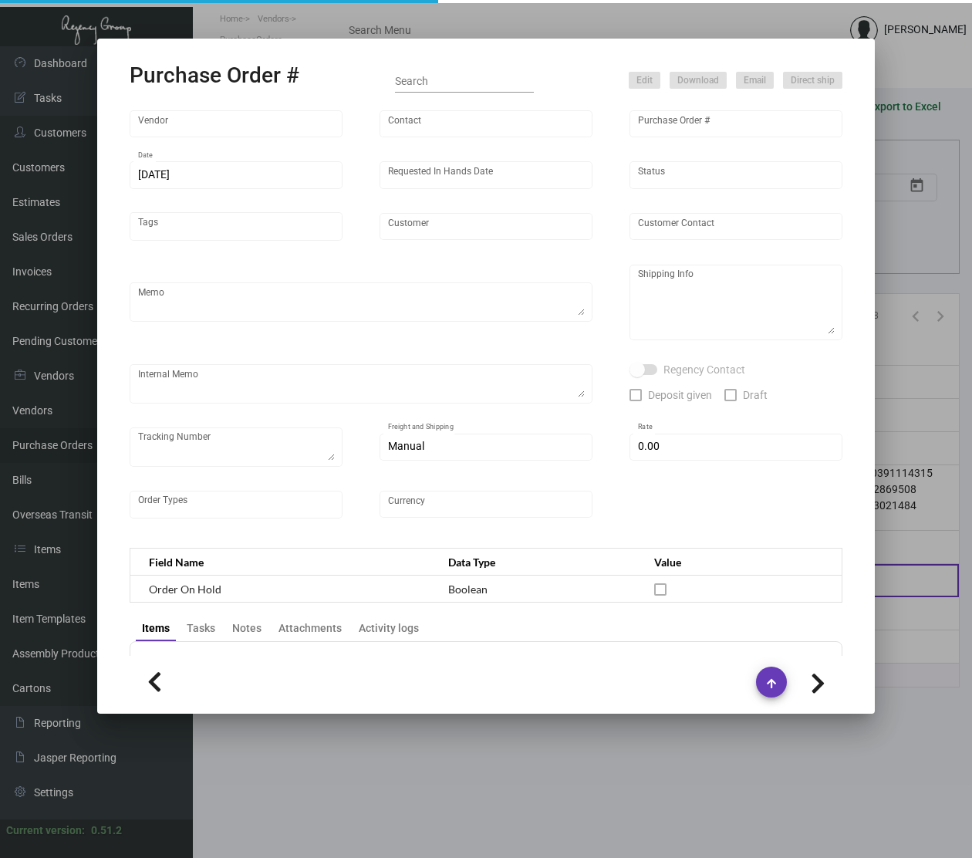
type textarea "1Z1AY2760398902184"
type input "$ 0.00"
type input "United States Dollar $"
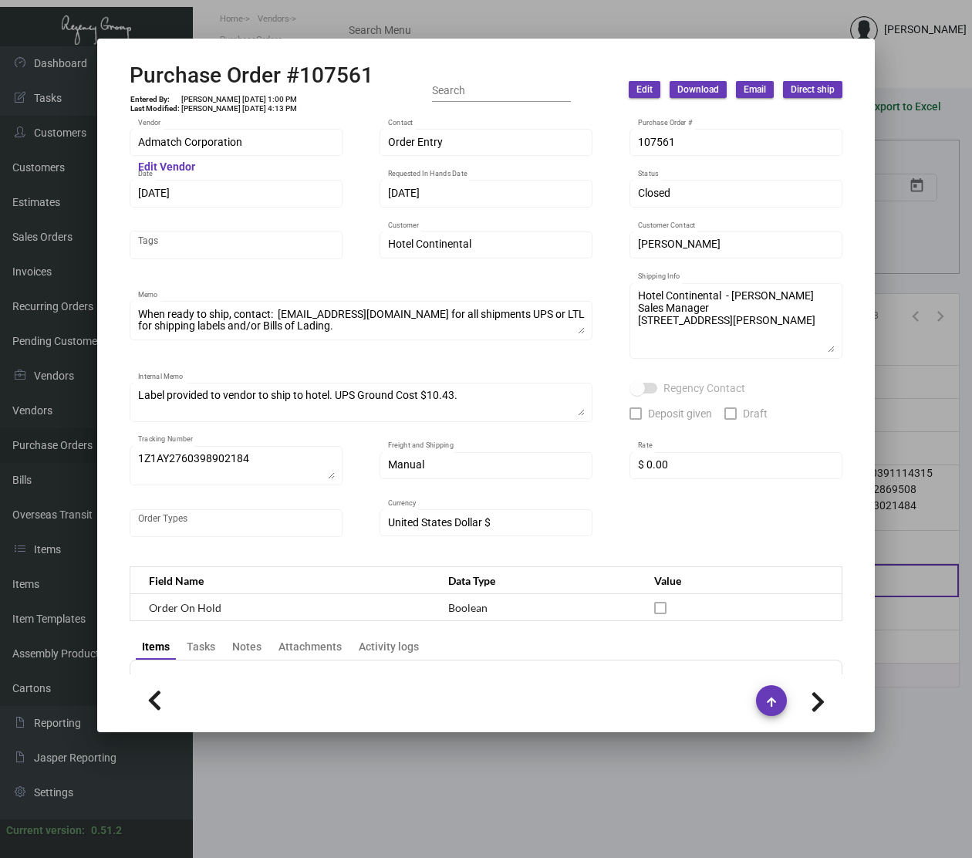
scroll to position [666, 0]
